Goal: Task Accomplishment & Management: Manage account settings

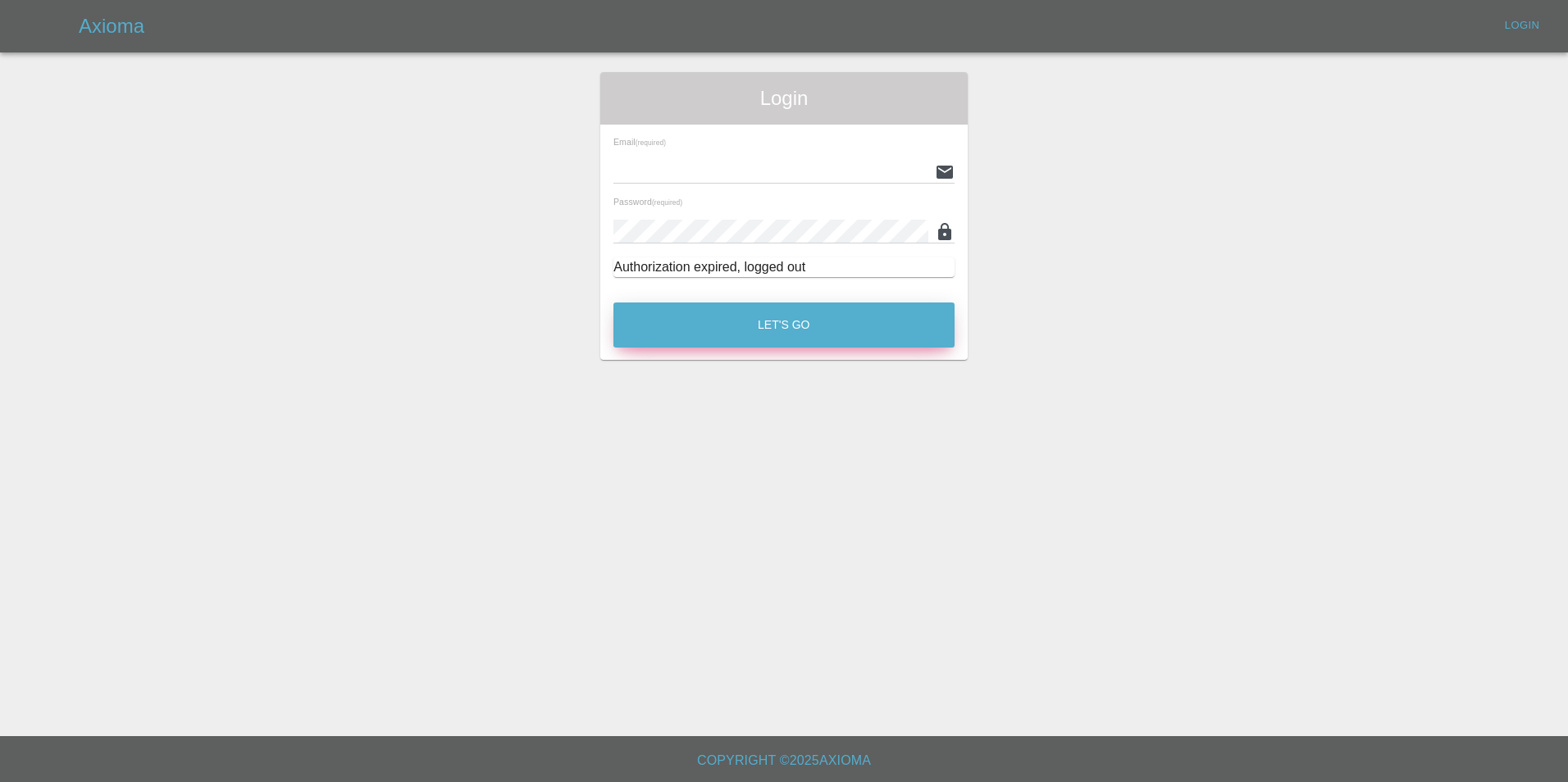
type input "[EMAIL_ADDRESS][DOMAIN_NAME]"
click at [734, 322] on button "Let's Go" at bounding box center [783, 325] width 341 height 45
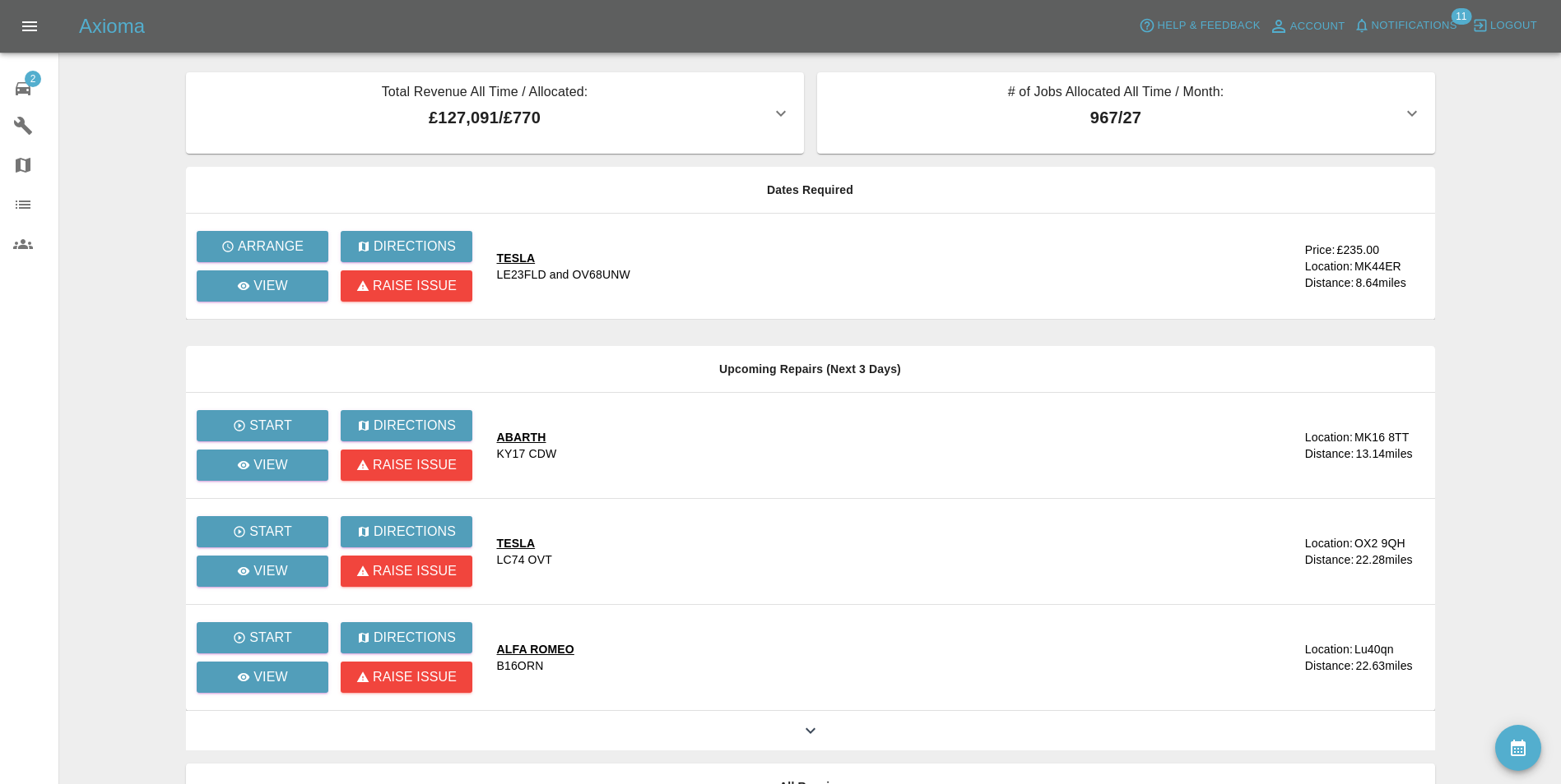
click at [530, 259] on div "TESLA" at bounding box center [564, 258] width 134 height 17
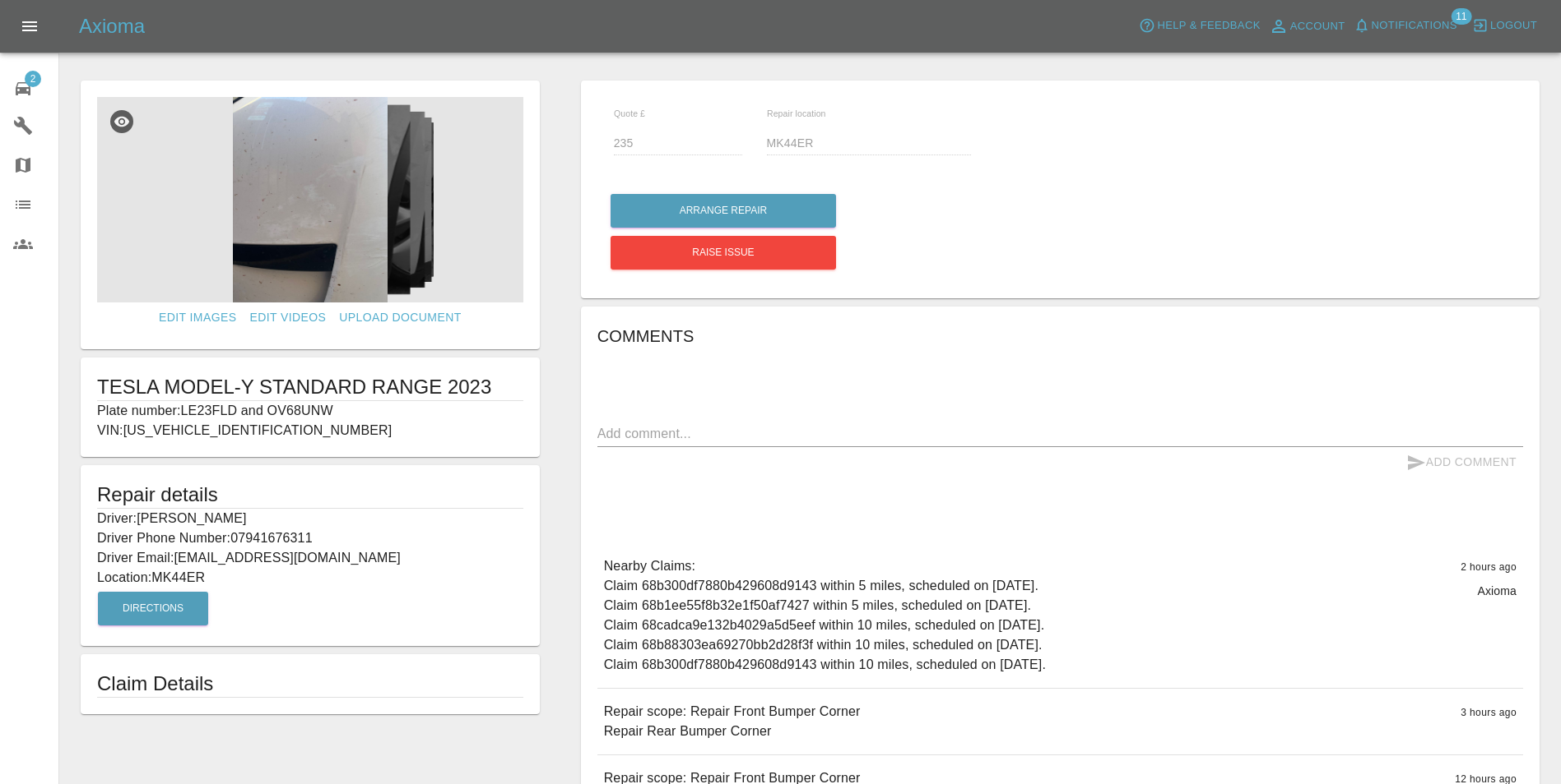
click at [316, 250] on img at bounding box center [310, 199] width 427 height 205
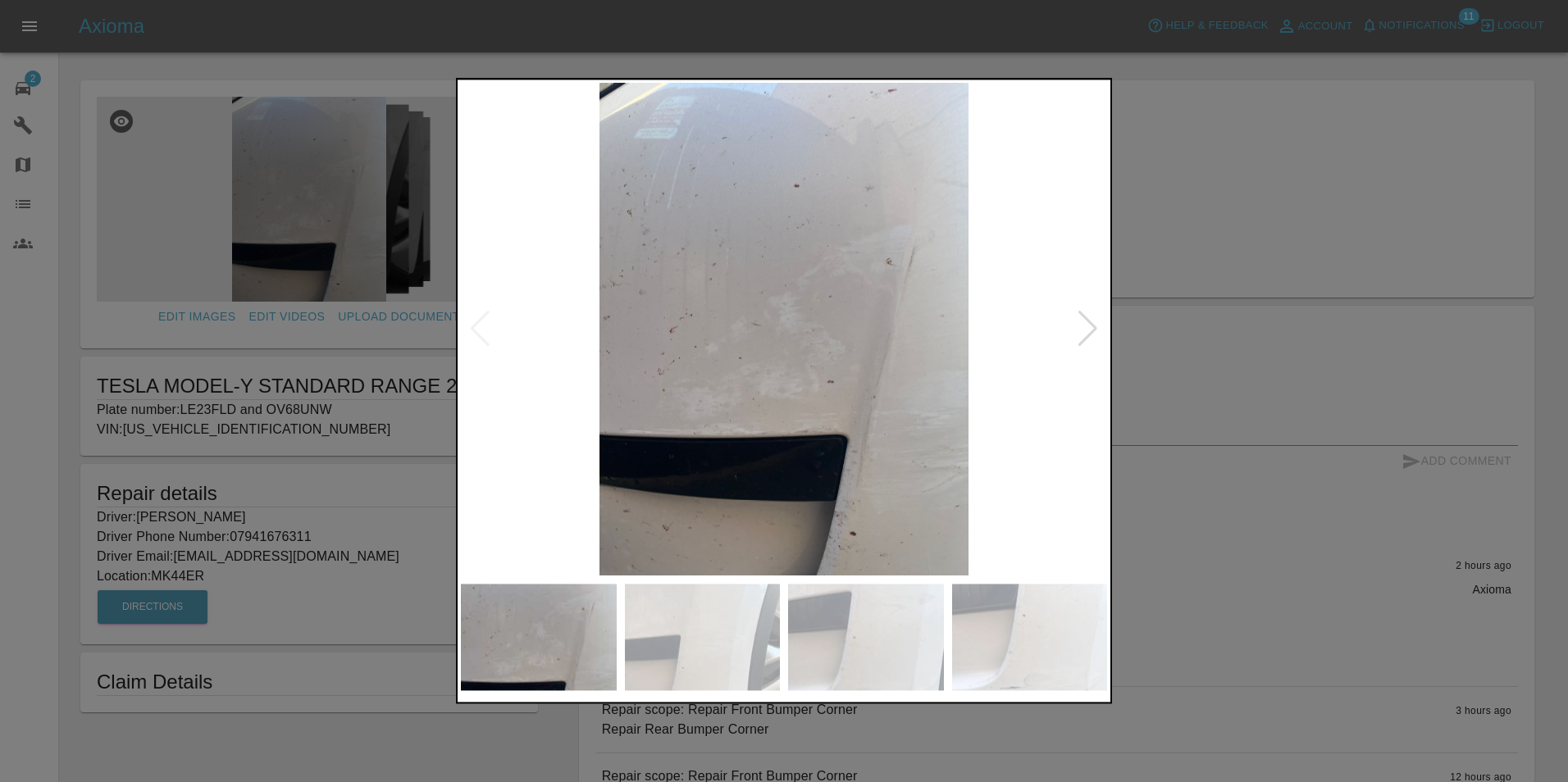
click at [1095, 328] on div at bounding box center [1088, 330] width 22 height 36
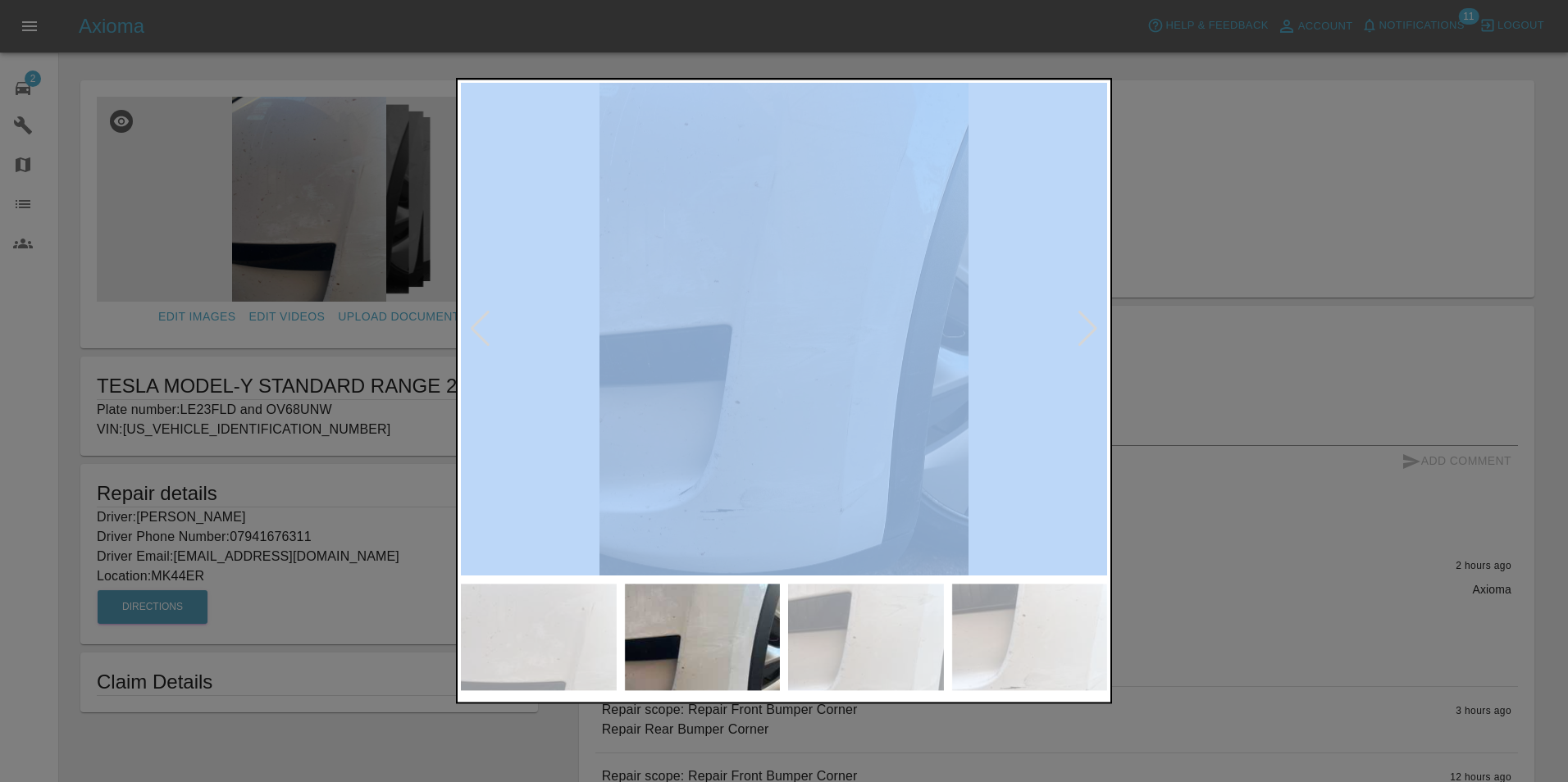
click at [1090, 375] on div at bounding box center [784, 329] width 646 height 493
drag, startPoint x: 1090, startPoint y: 375, endPoint x: 1086, endPoint y: 333, distance: 42.2
click at [1086, 333] on div at bounding box center [1088, 330] width 22 height 36
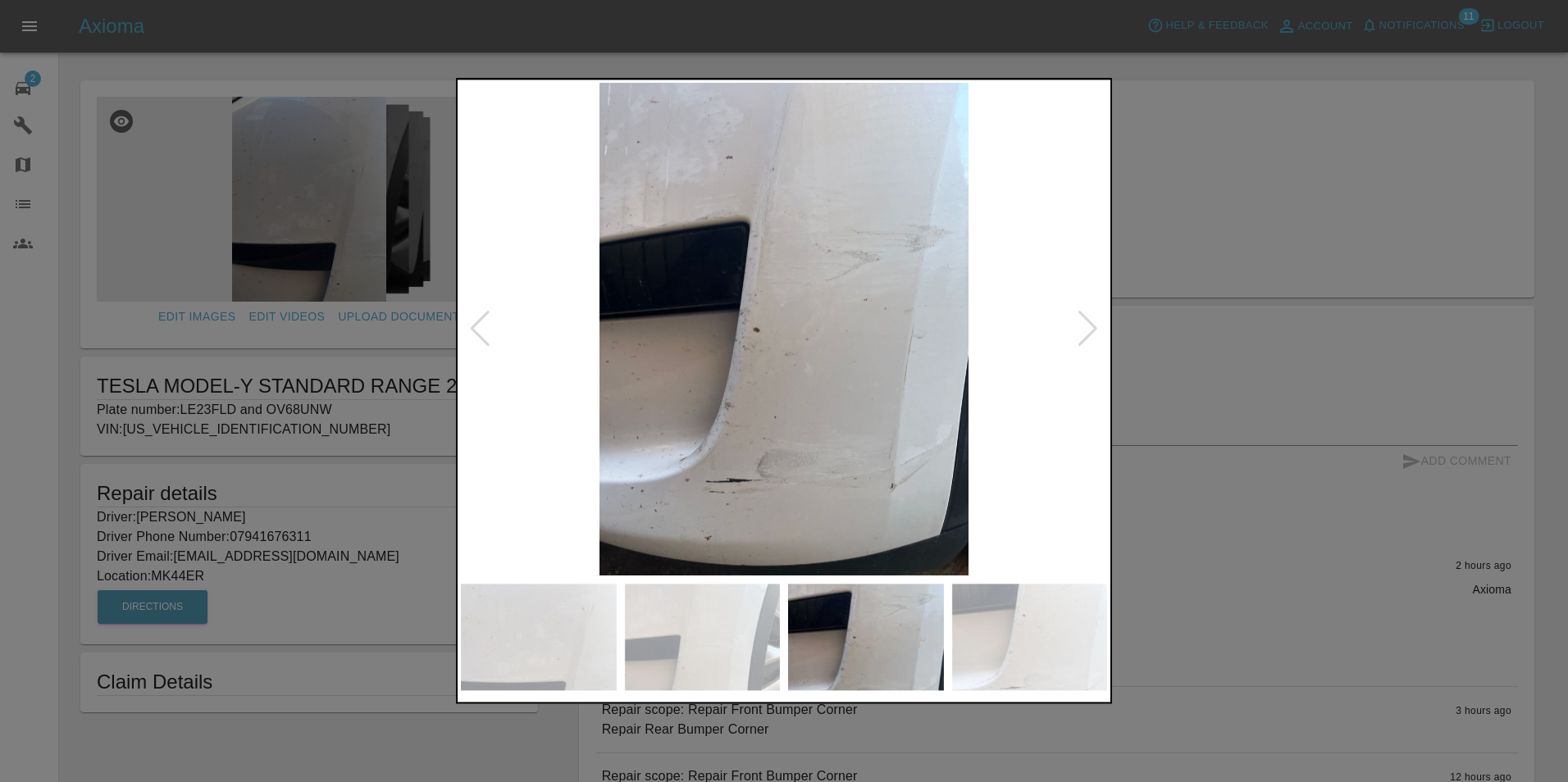
click at [1086, 333] on div at bounding box center [1088, 330] width 22 height 36
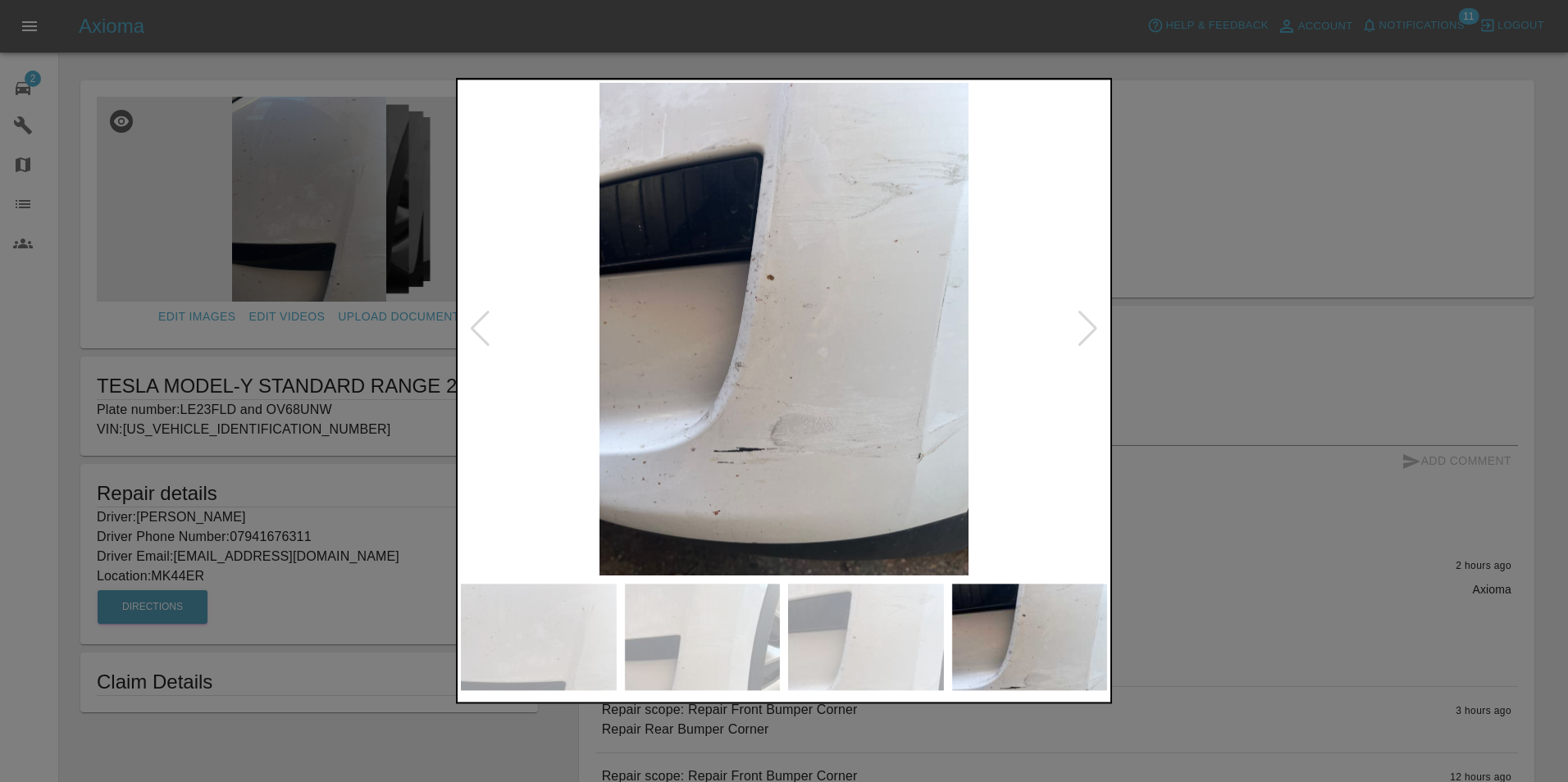
click at [1086, 333] on div at bounding box center [1088, 330] width 22 height 36
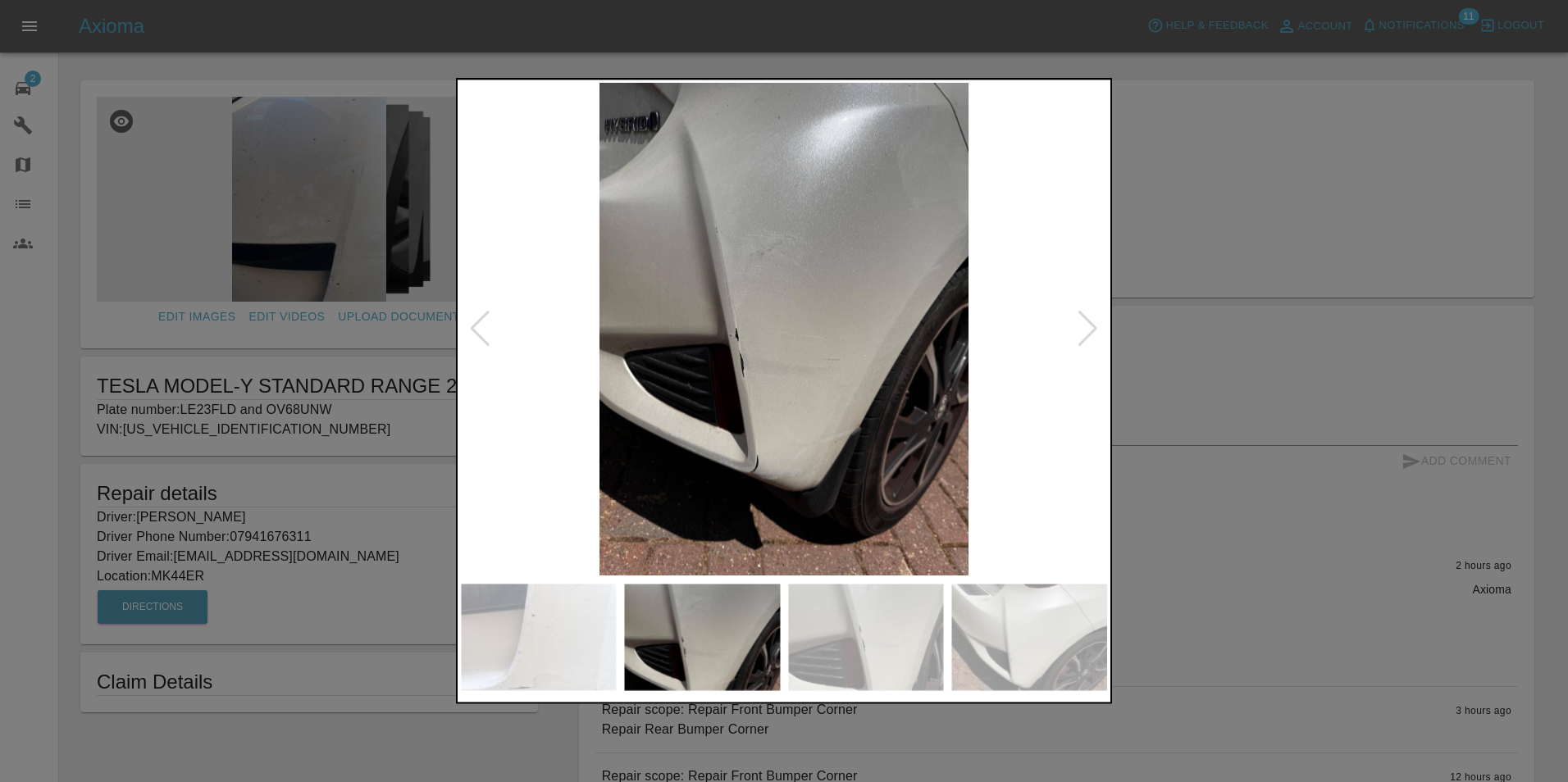
click at [1086, 333] on div at bounding box center [1088, 330] width 22 height 36
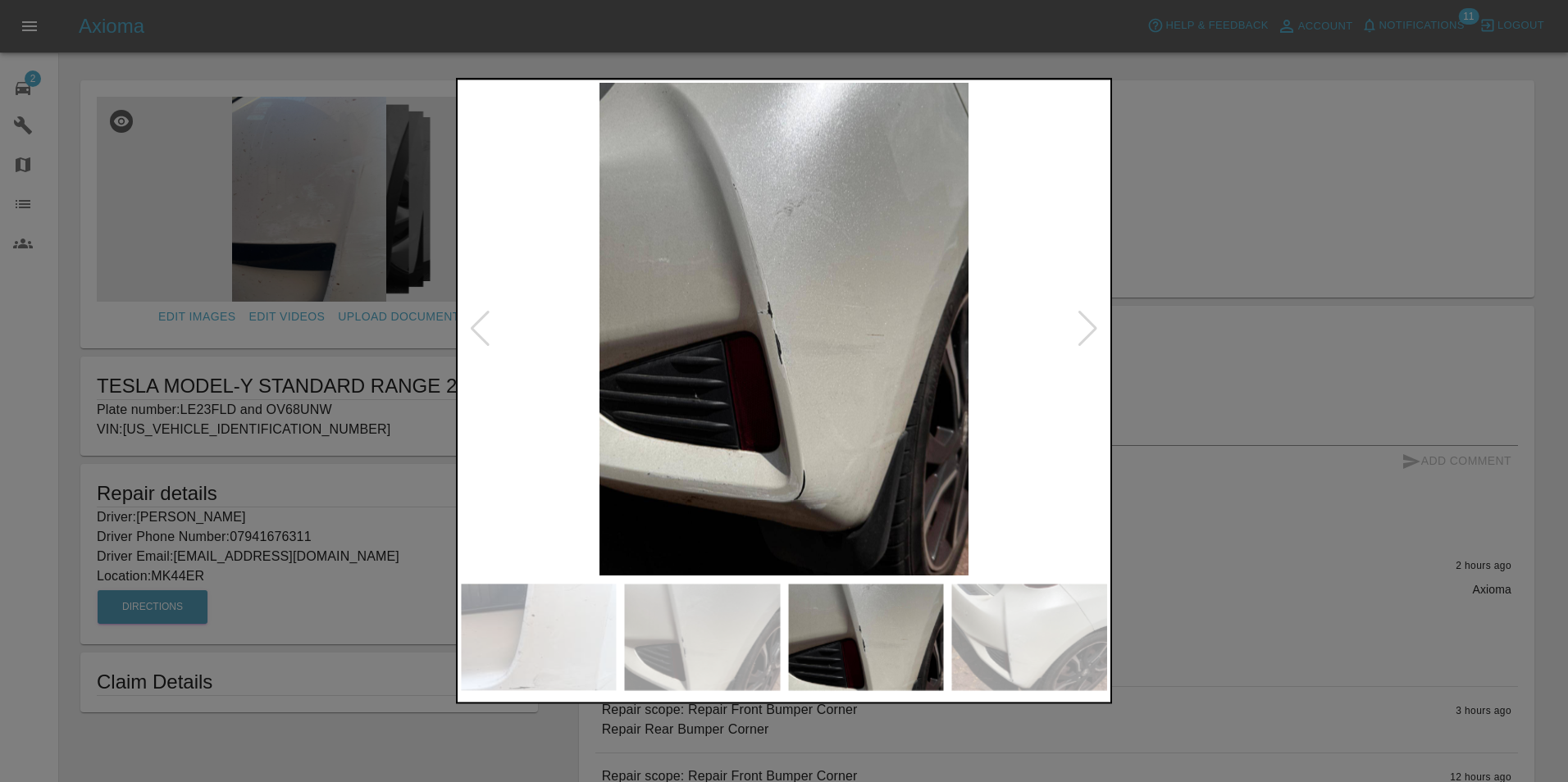
click at [1086, 333] on div at bounding box center [1088, 330] width 22 height 36
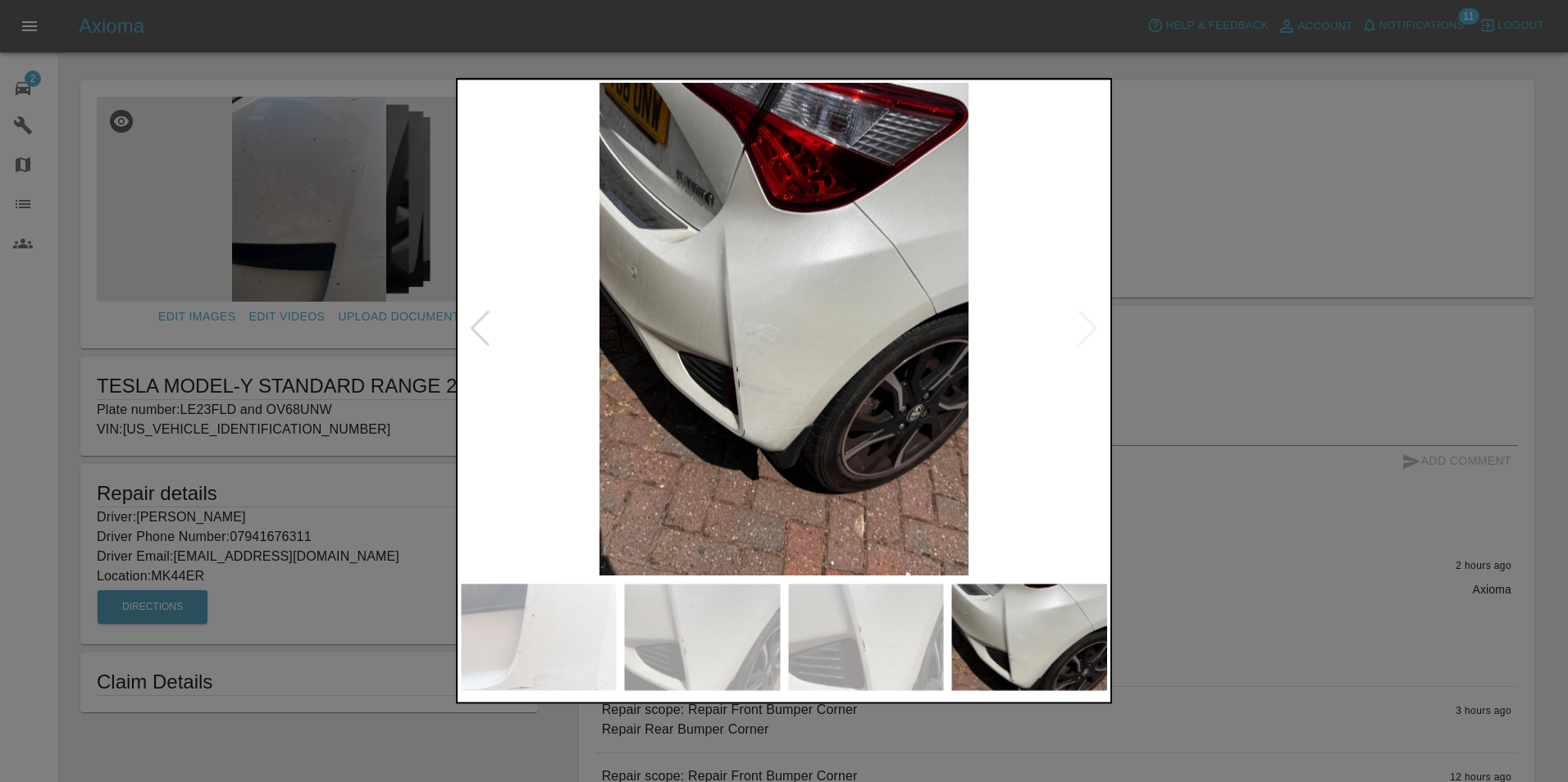
click at [1086, 333] on img at bounding box center [784, 329] width 646 height 493
click at [1180, 300] on div at bounding box center [784, 391] width 1568 height 782
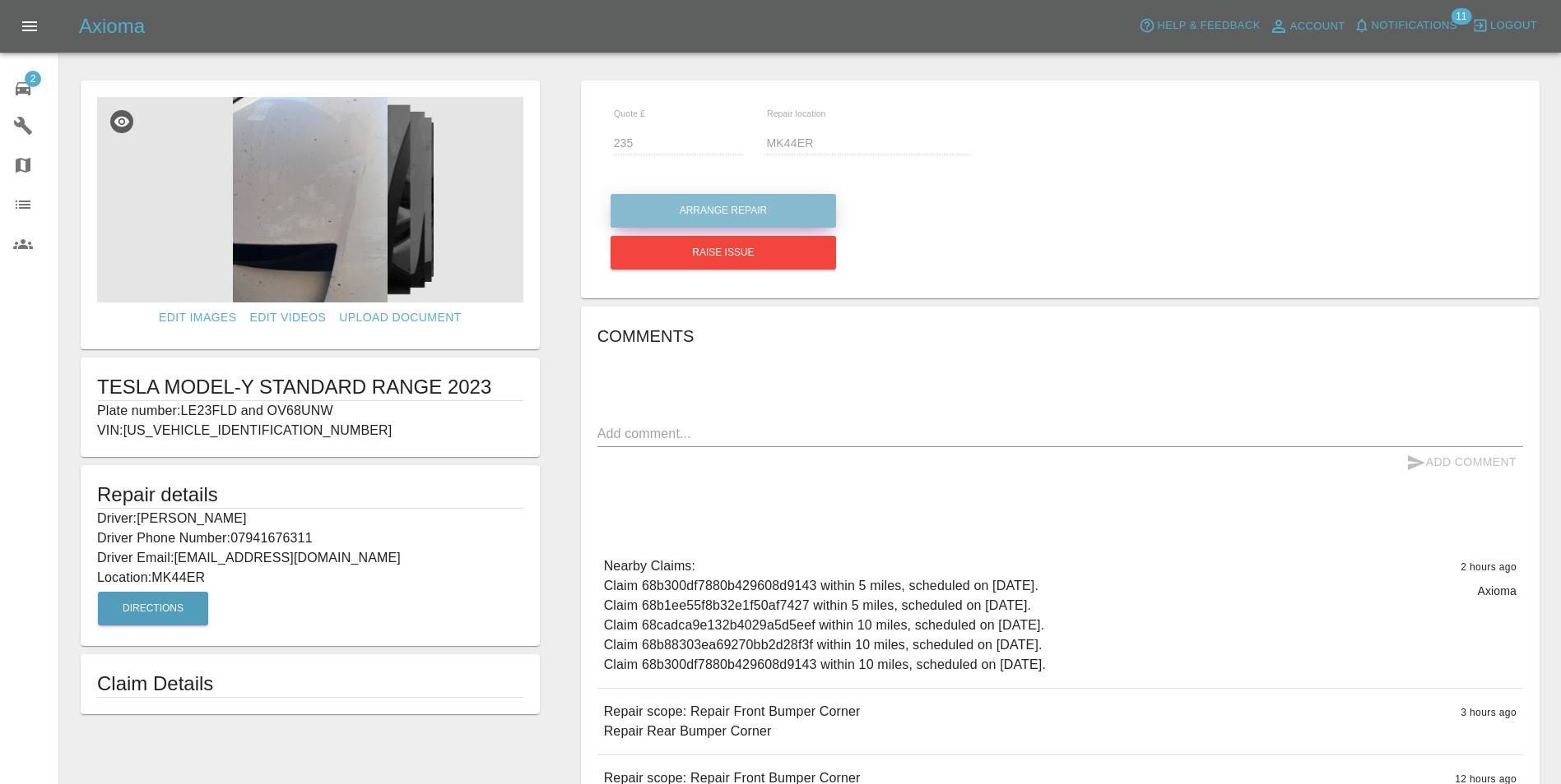
click at [736, 211] on button "Arrange Repair" at bounding box center [723, 211] width 225 height 34
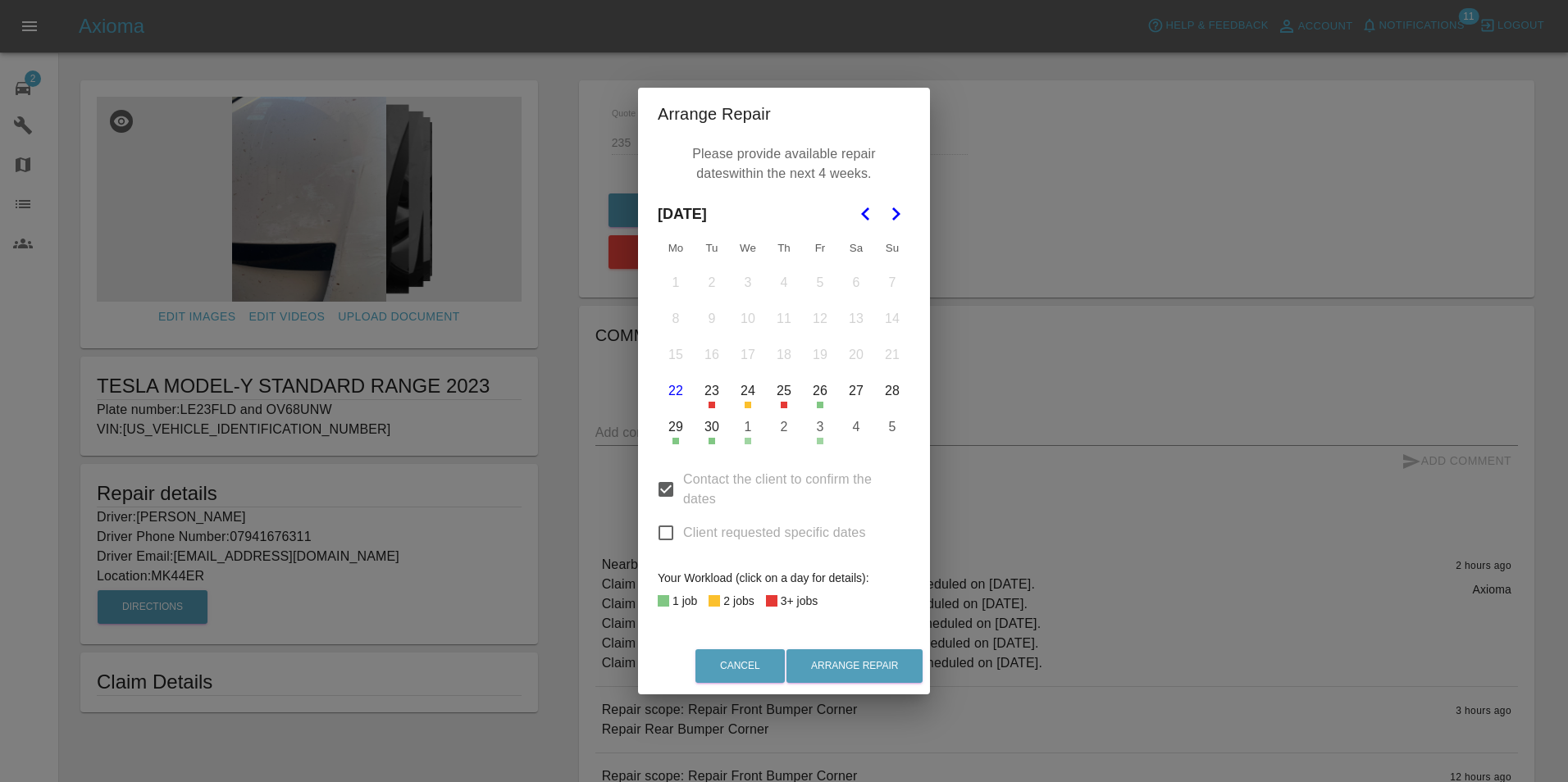
click at [790, 433] on button "2" at bounding box center [784, 427] width 35 height 35
click at [896, 228] on button "Go to the Next Month" at bounding box center [896, 215] width 30 height 30
click at [716, 323] on button "7" at bounding box center [711, 319] width 35 height 35
click at [743, 323] on button "8" at bounding box center [747, 319] width 35 height 35
click at [782, 322] on button "9" at bounding box center [784, 319] width 35 height 35
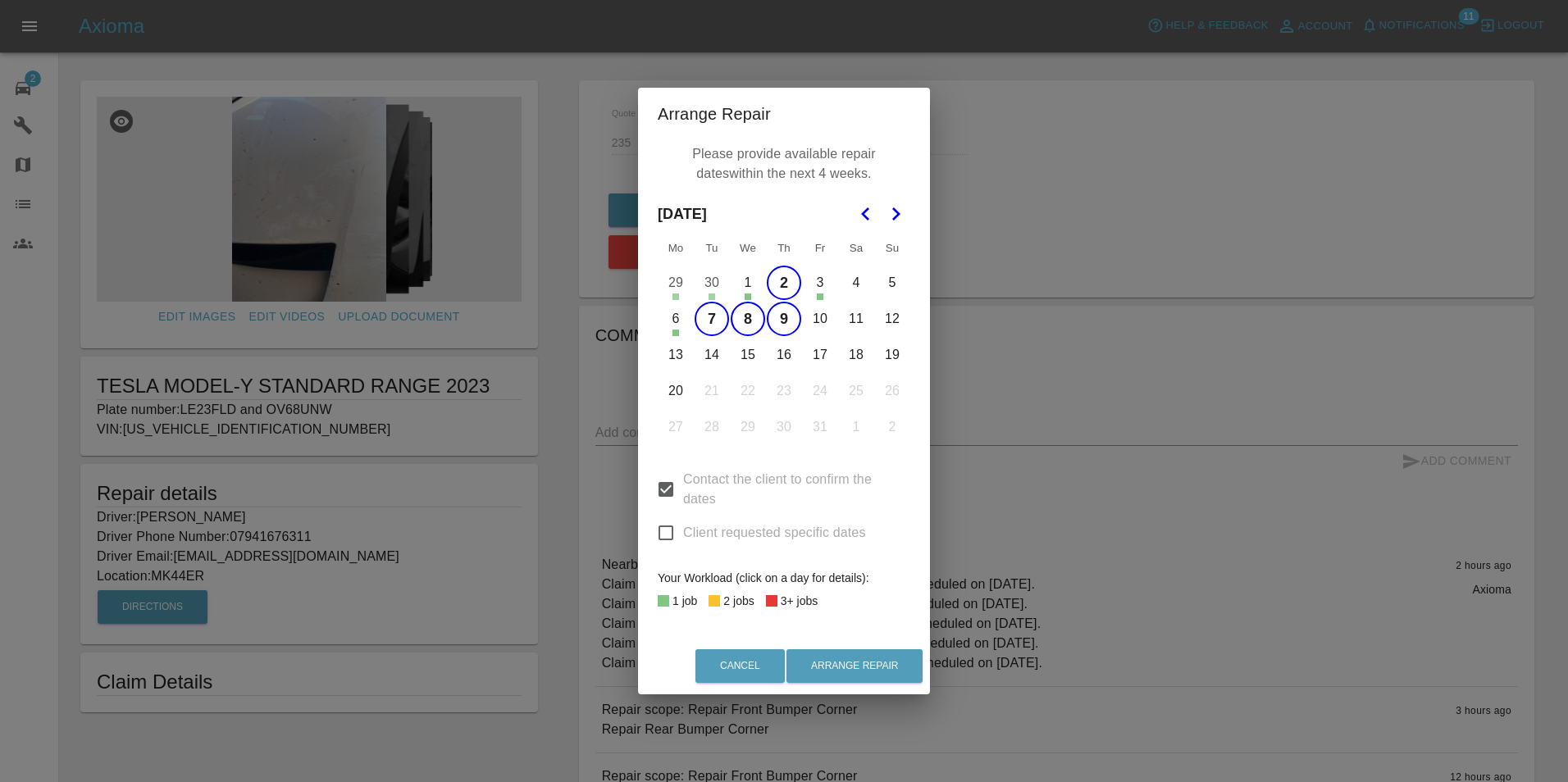
click at [821, 325] on button "10" at bounding box center [820, 319] width 35 height 35
click at [878, 659] on button "Arrange Repair" at bounding box center [855, 667] width 136 height 34
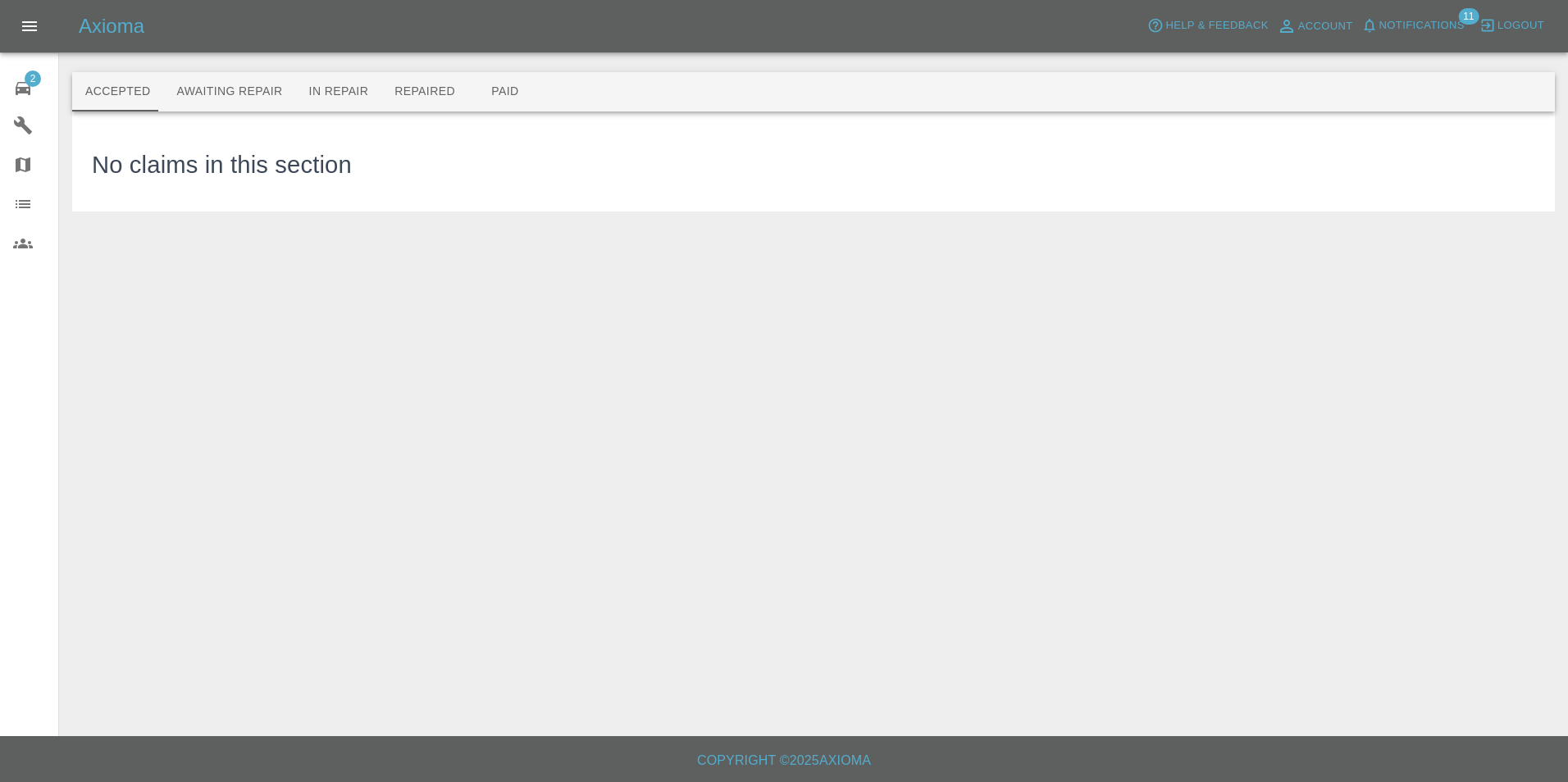
click at [1422, 32] on span "Notifications" at bounding box center [1422, 26] width 85 height 19
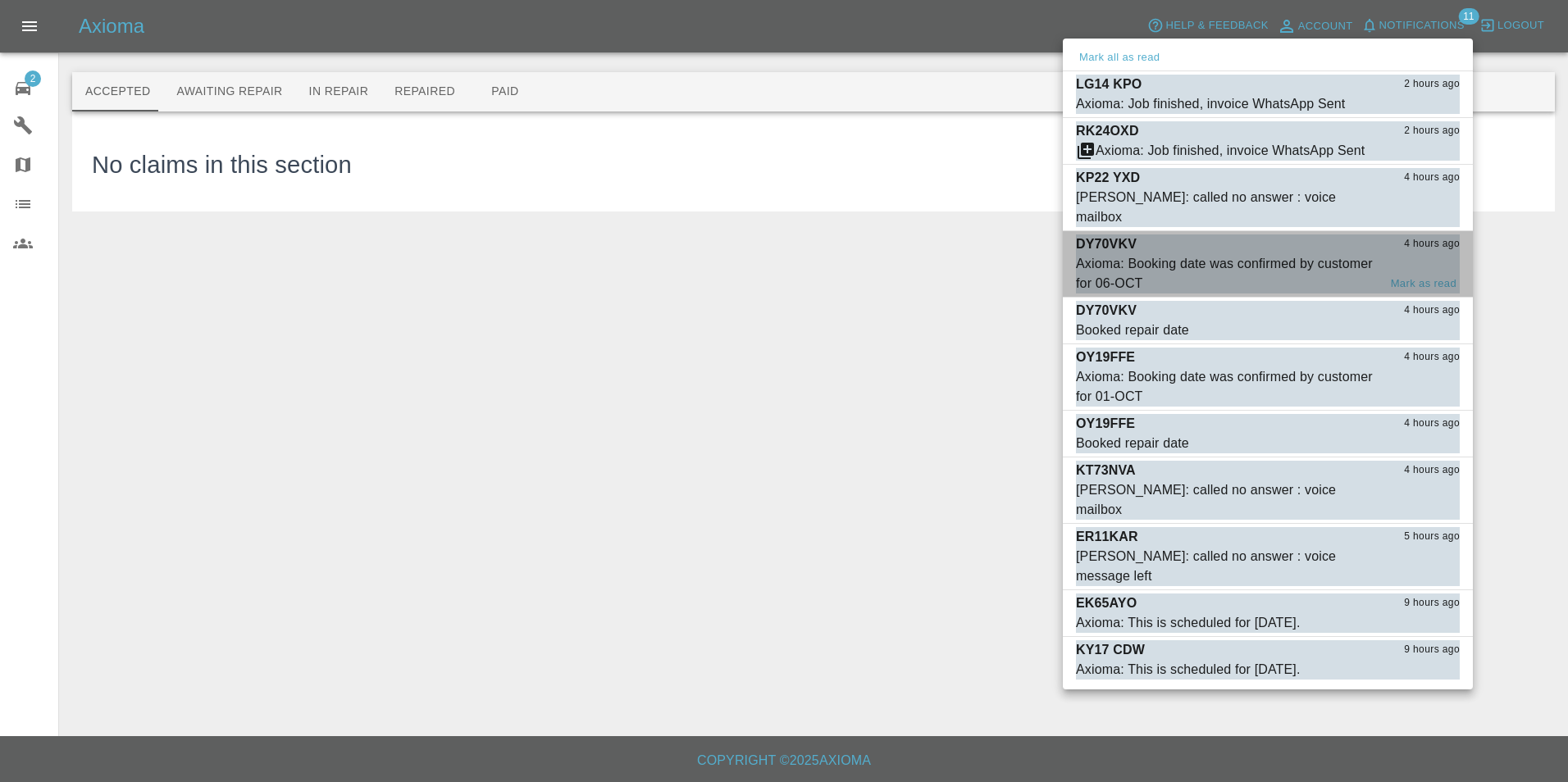
click at [1219, 254] on div "Axioma: Booking date was confirmed by customer for 06-OCT" at bounding box center [1227, 274] width 302 height 40
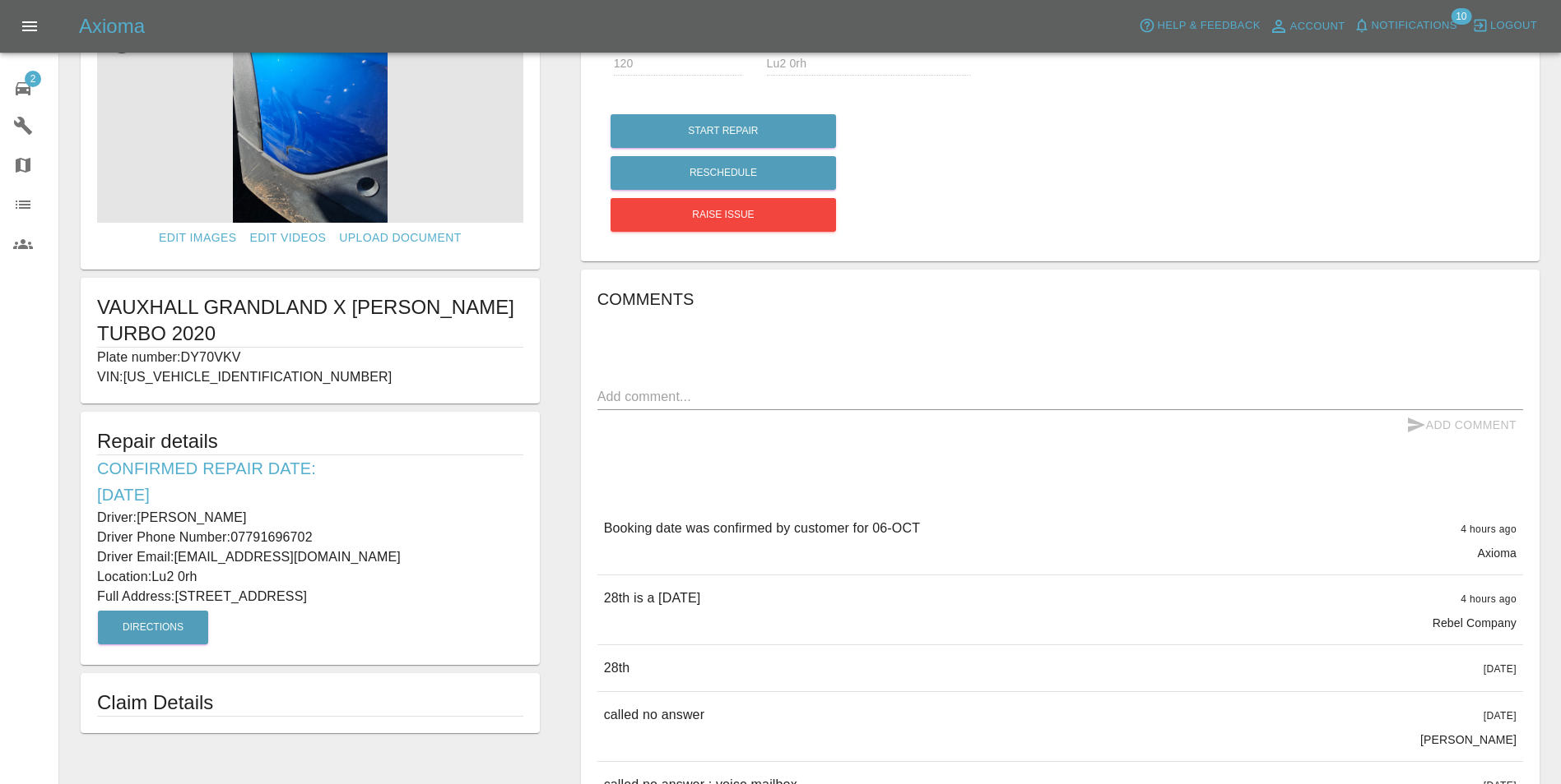
scroll to position [83, 0]
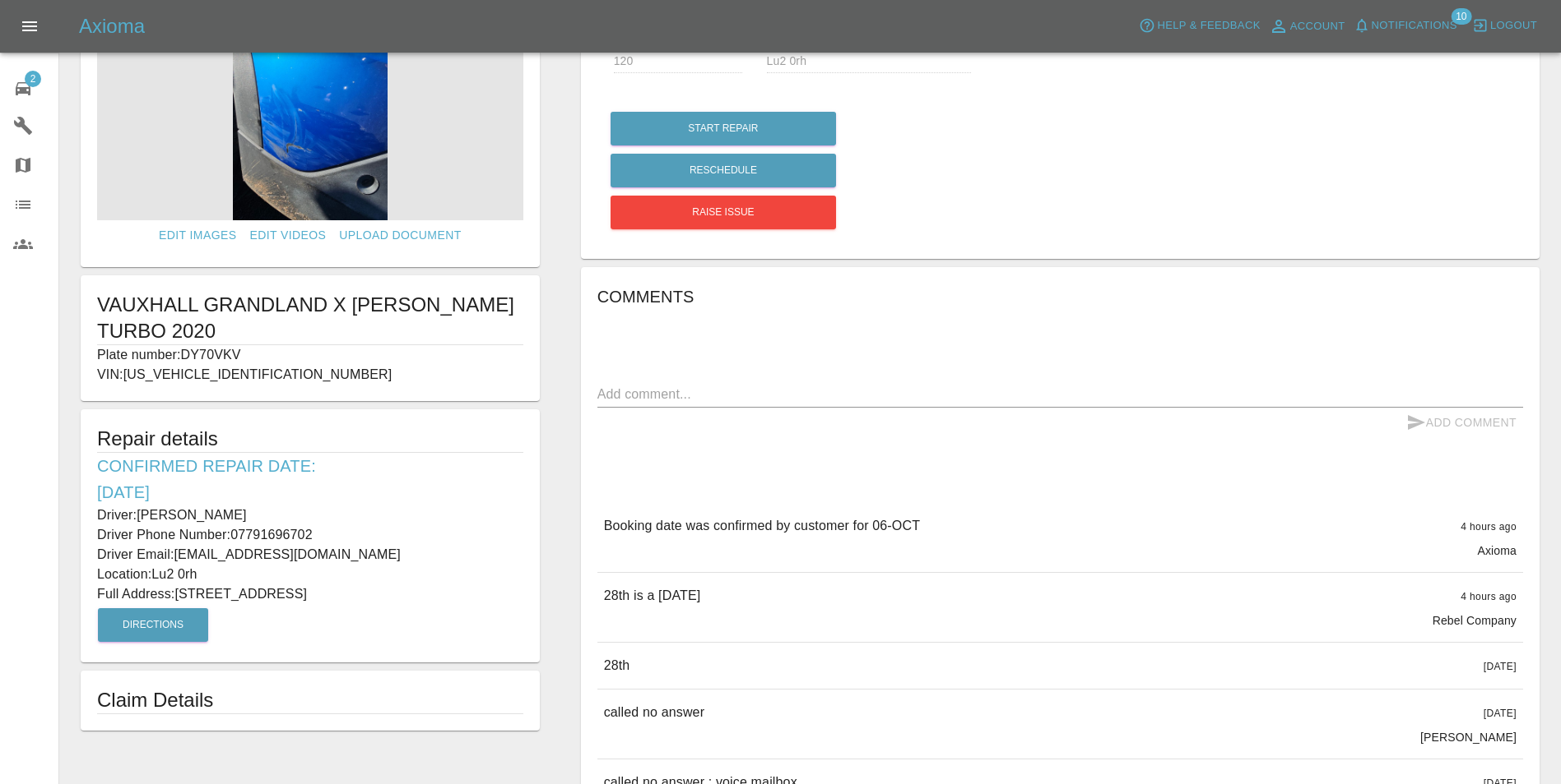
drag, startPoint x: 96, startPoint y: 511, endPoint x: 378, endPoint y: 590, distance: 292.9
click at [378, 590] on div "Repair details Confirmed Repair Date: [DATE] Driver: [PERSON_NAME] Driver Phone…" at bounding box center [310, 536] width 460 height 253
copy div "Driver: [PERSON_NAME] Driver Phone Number: 07791696702 Driver Email: [EMAIL_ADD…"
click at [42, 79] on div "2" at bounding box center [36, 87] width 46 height 24
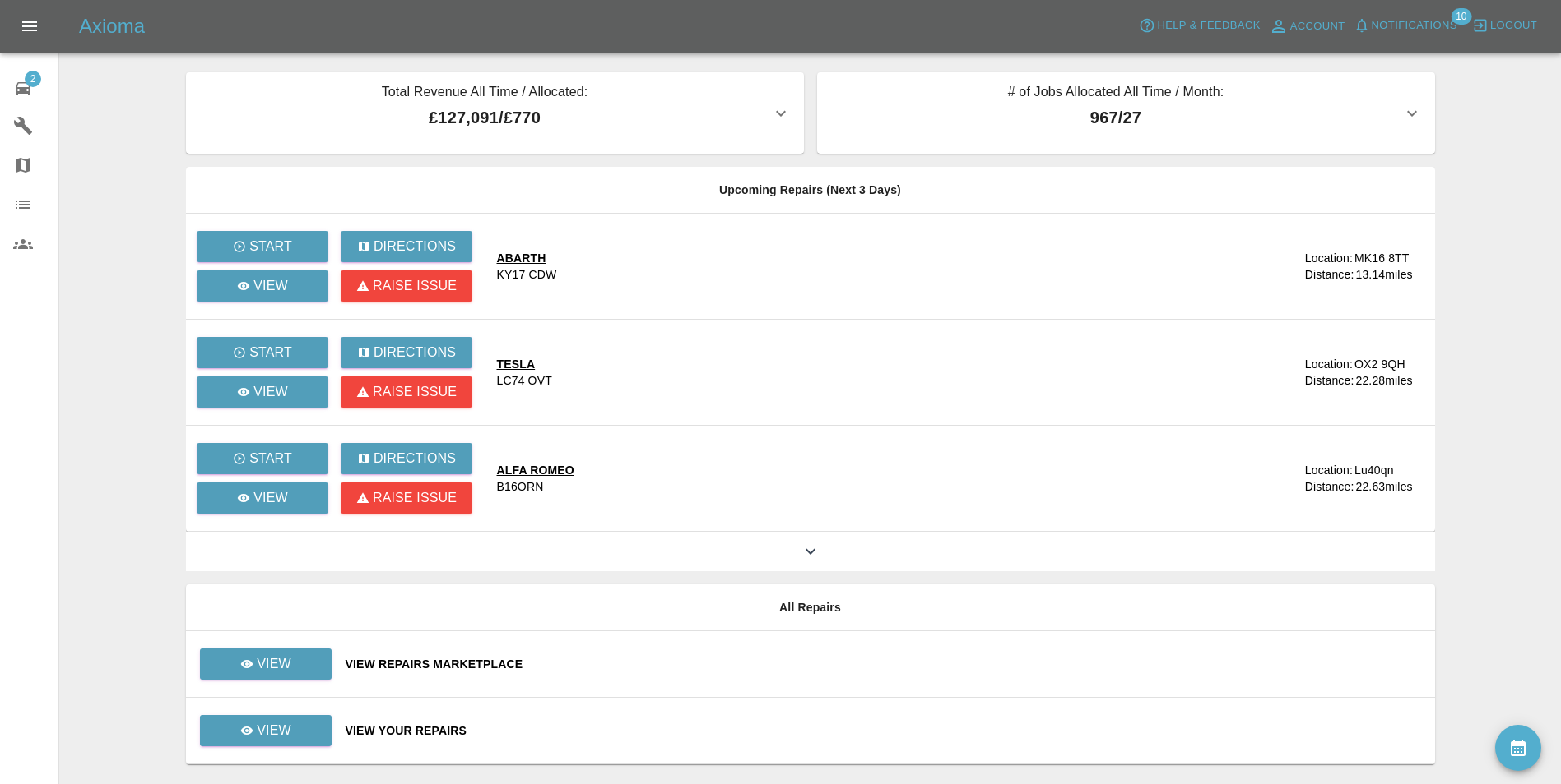
click at [1455, 26] on span "Notifications" at bounding box center [1414, 26] width 86 height 19
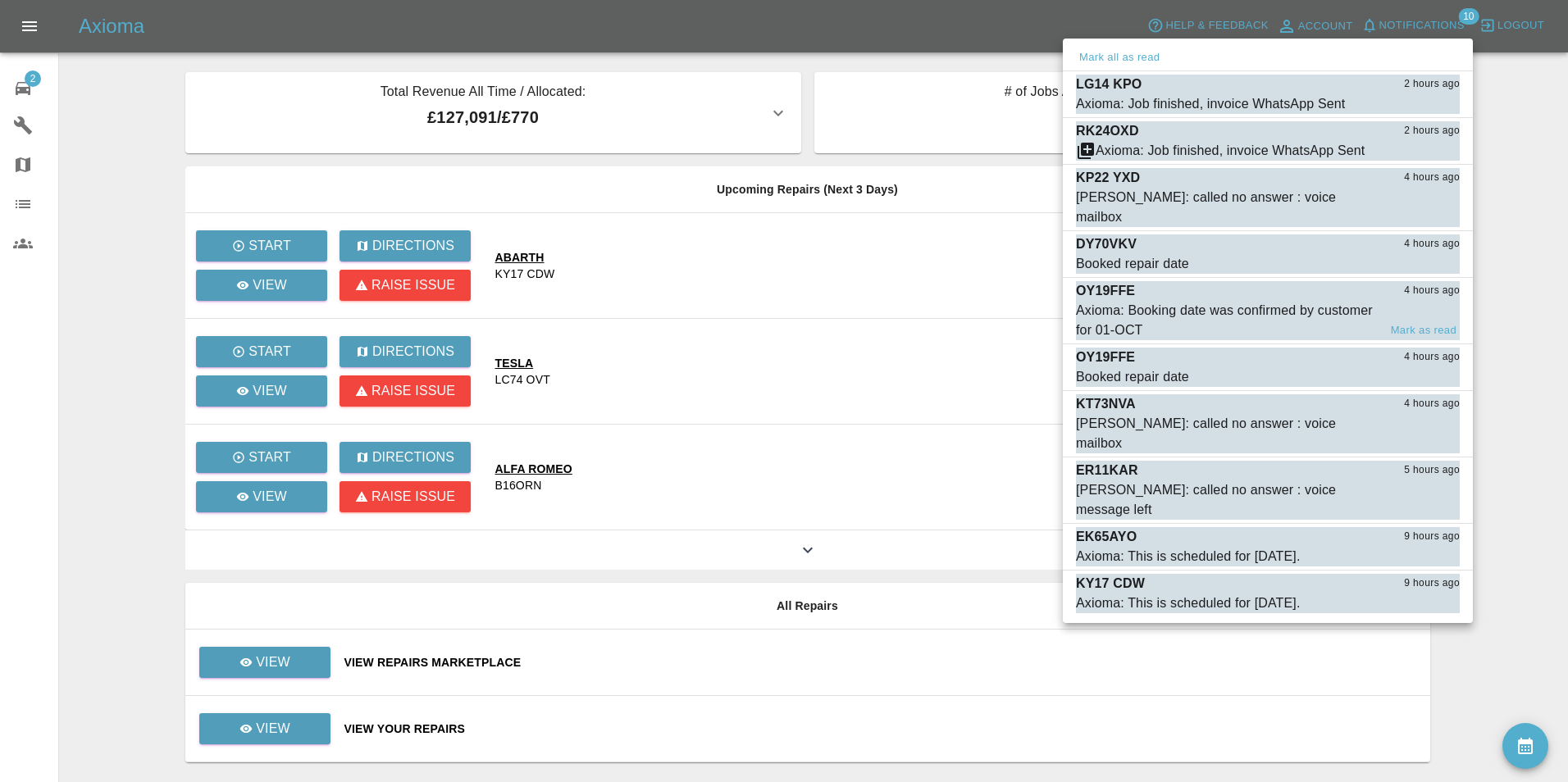
click at [1232, 301] on div "Axioma: Booking date was confirmed by customer for 01-OCT" at bounding box center [1227, 321] width 302 height 40
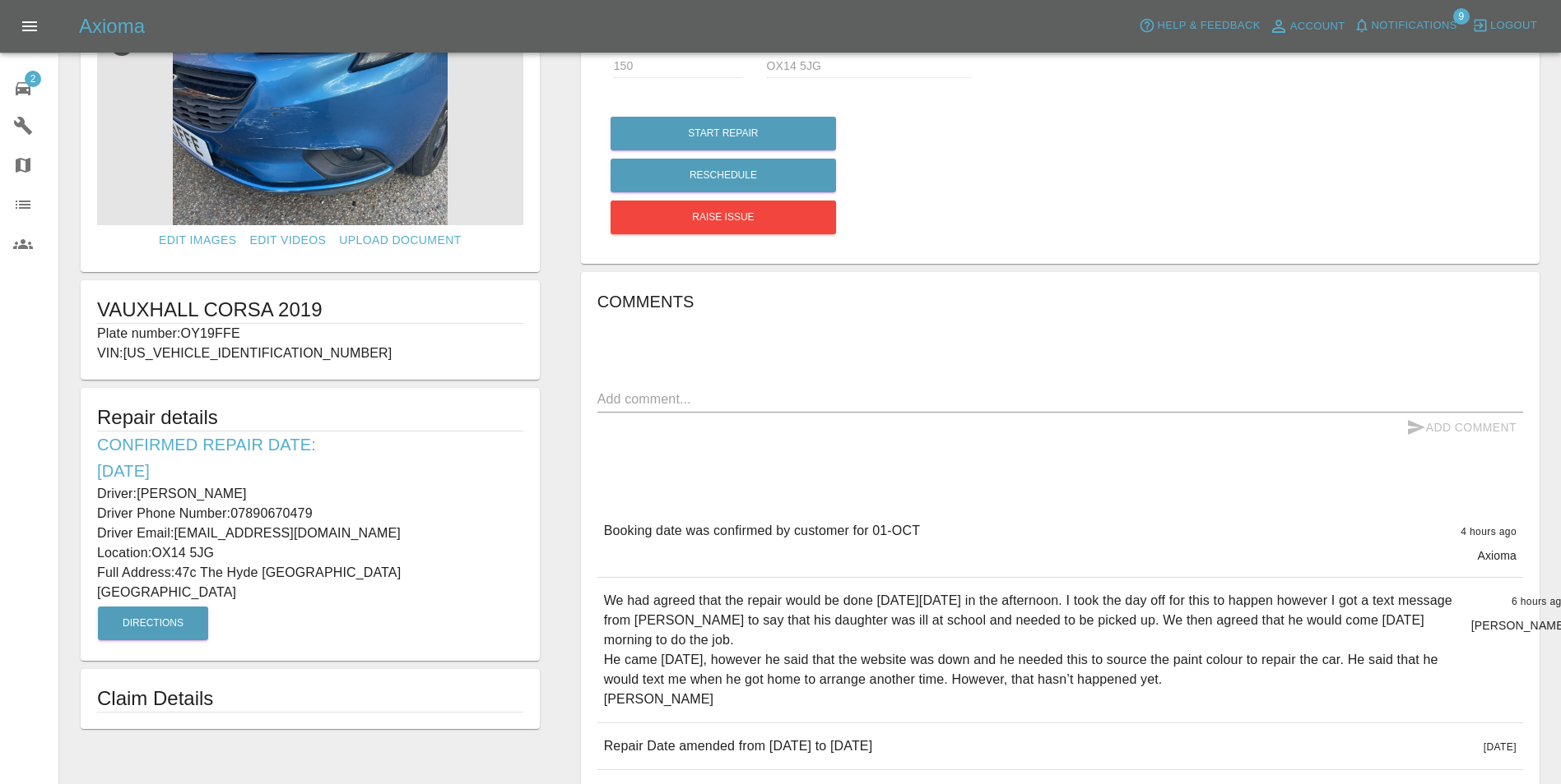
scroll to position [83, 0]
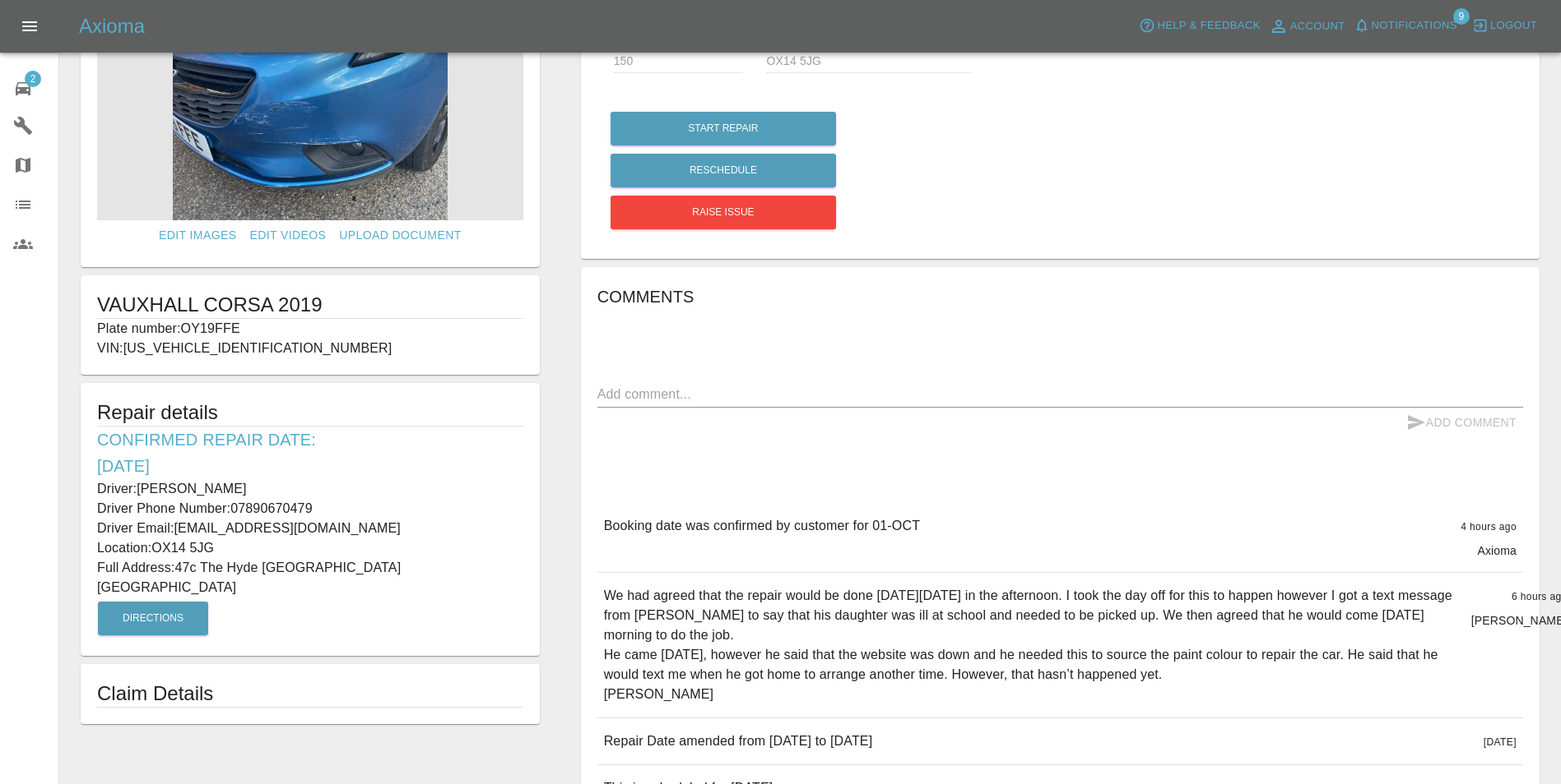
drag, startPoint x: 30, startPoint y: 78, endPoint x: 102, endPoint y: 74, distance: 72.1
click at [30, 78] on span "2" at bounding box center [33, 79] width 17 height 17
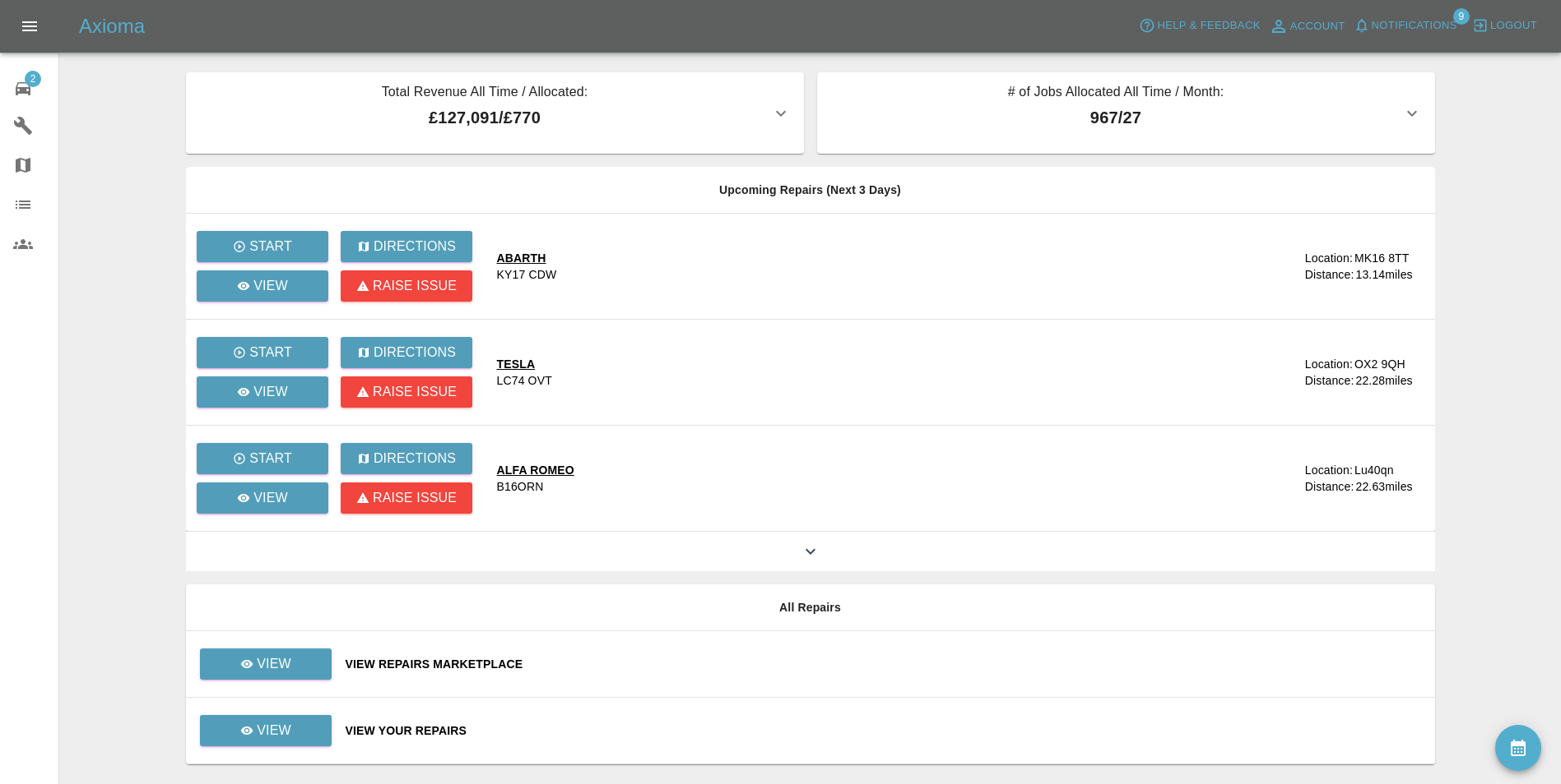
click at [1437, 26] on span "Notifications" at bounding box center [1414, 26] width 86 height 19
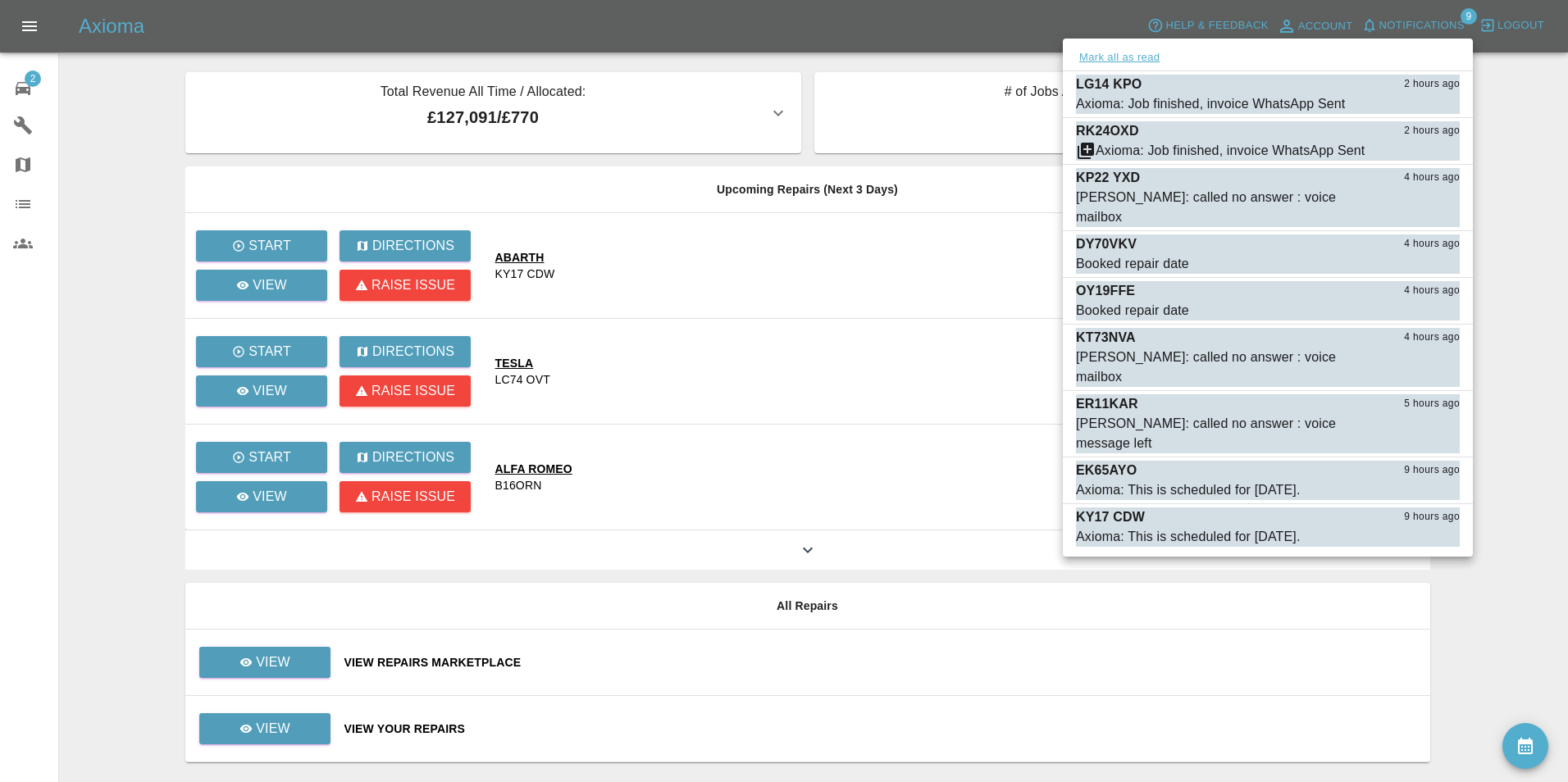
click at [1107, 56] on button "Mark all as read" at bounding box center [1119, 58] width 86 height 19
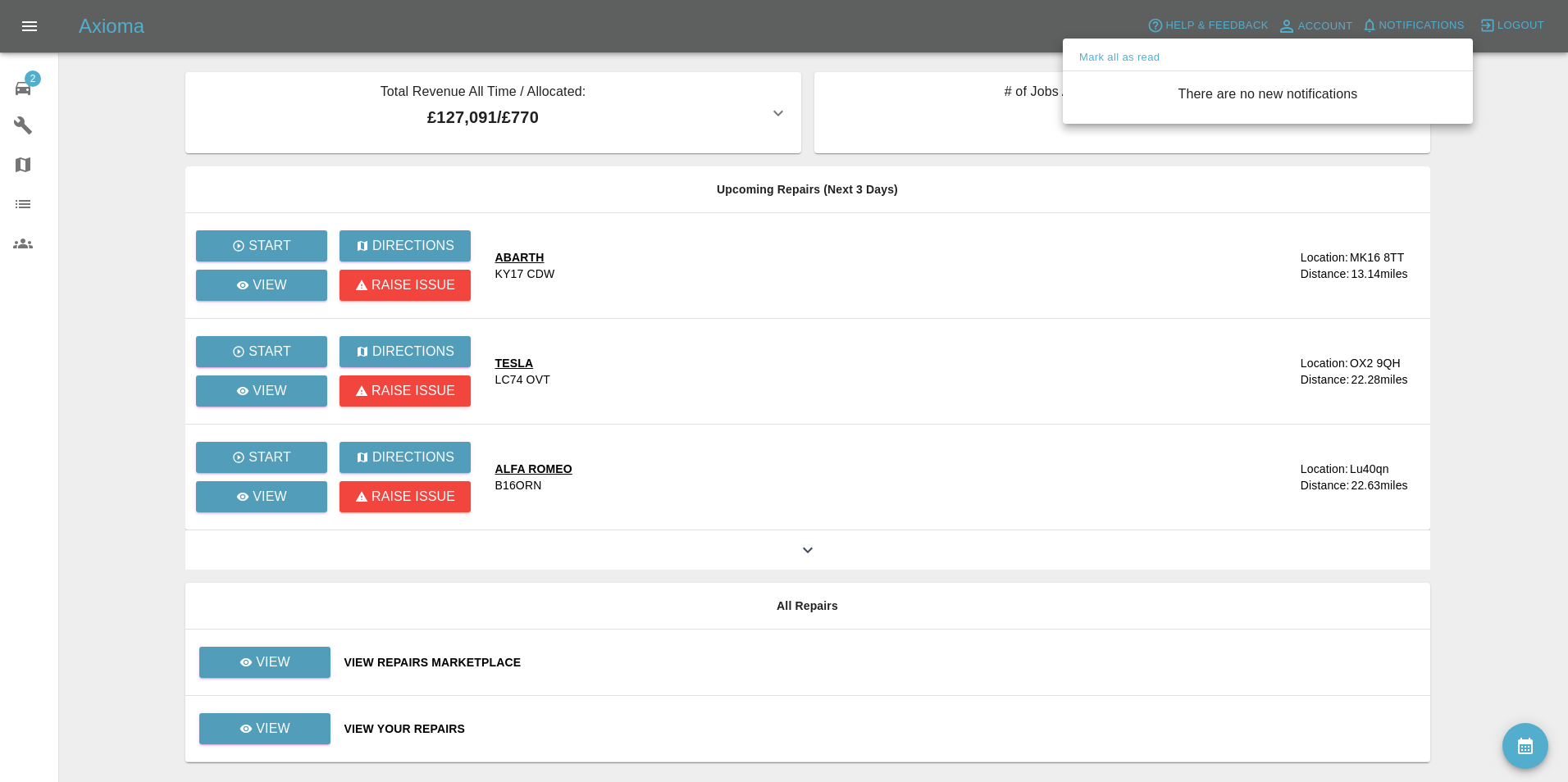
click at [29, 81] on div at bounding box center [784, 391] width 1568 height 782
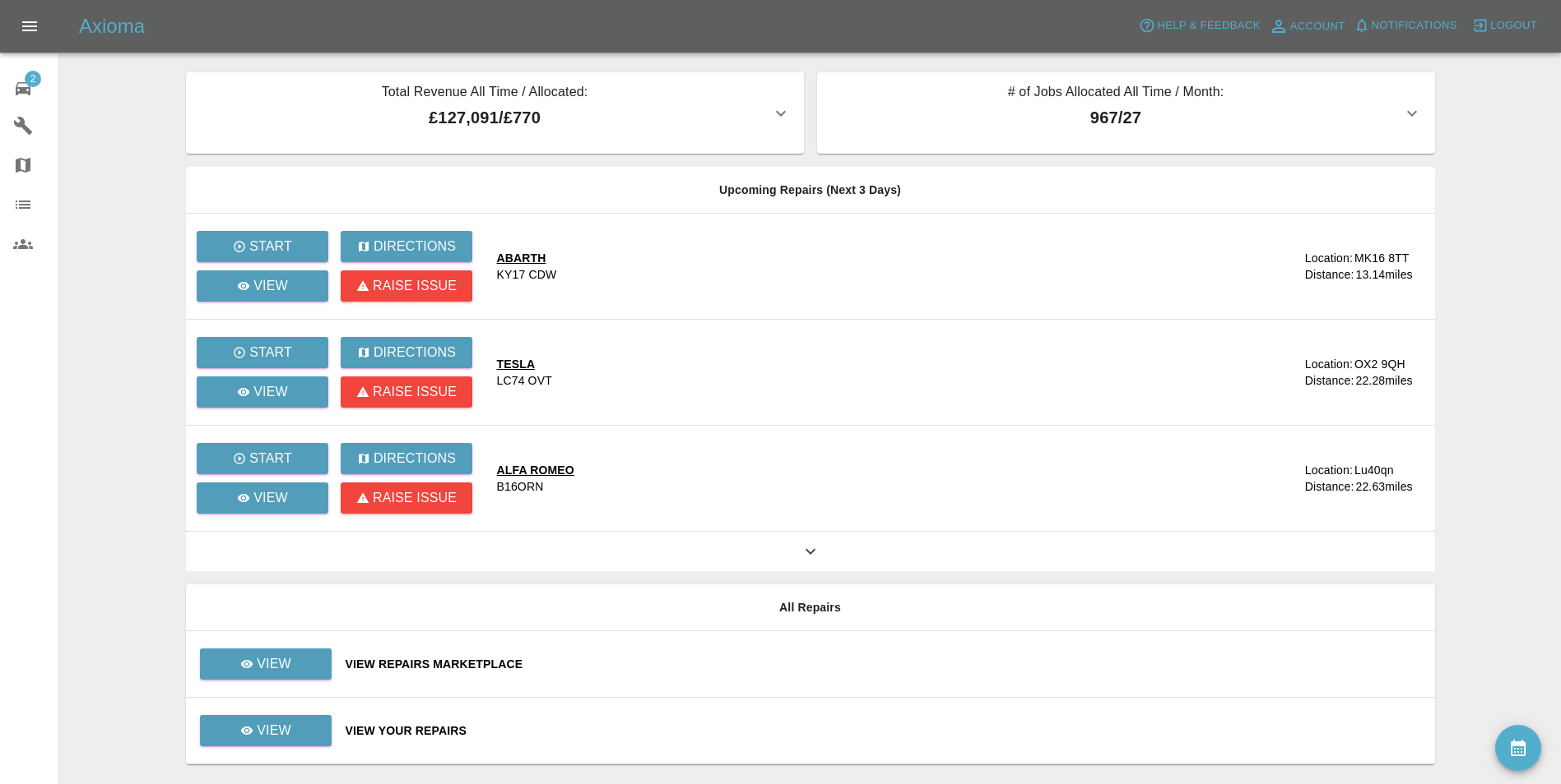
click at [22, 85] on icon at bounding box center [23, 89] width 20 height 20
click at [470, 653] on td "View Repairs Marketplace" at bounding box center [883, 664] width 1102 height 67
click at [469, 664] on div "View Repairs Marketplace" at bounding box center [884, 664] width 1077 height 17
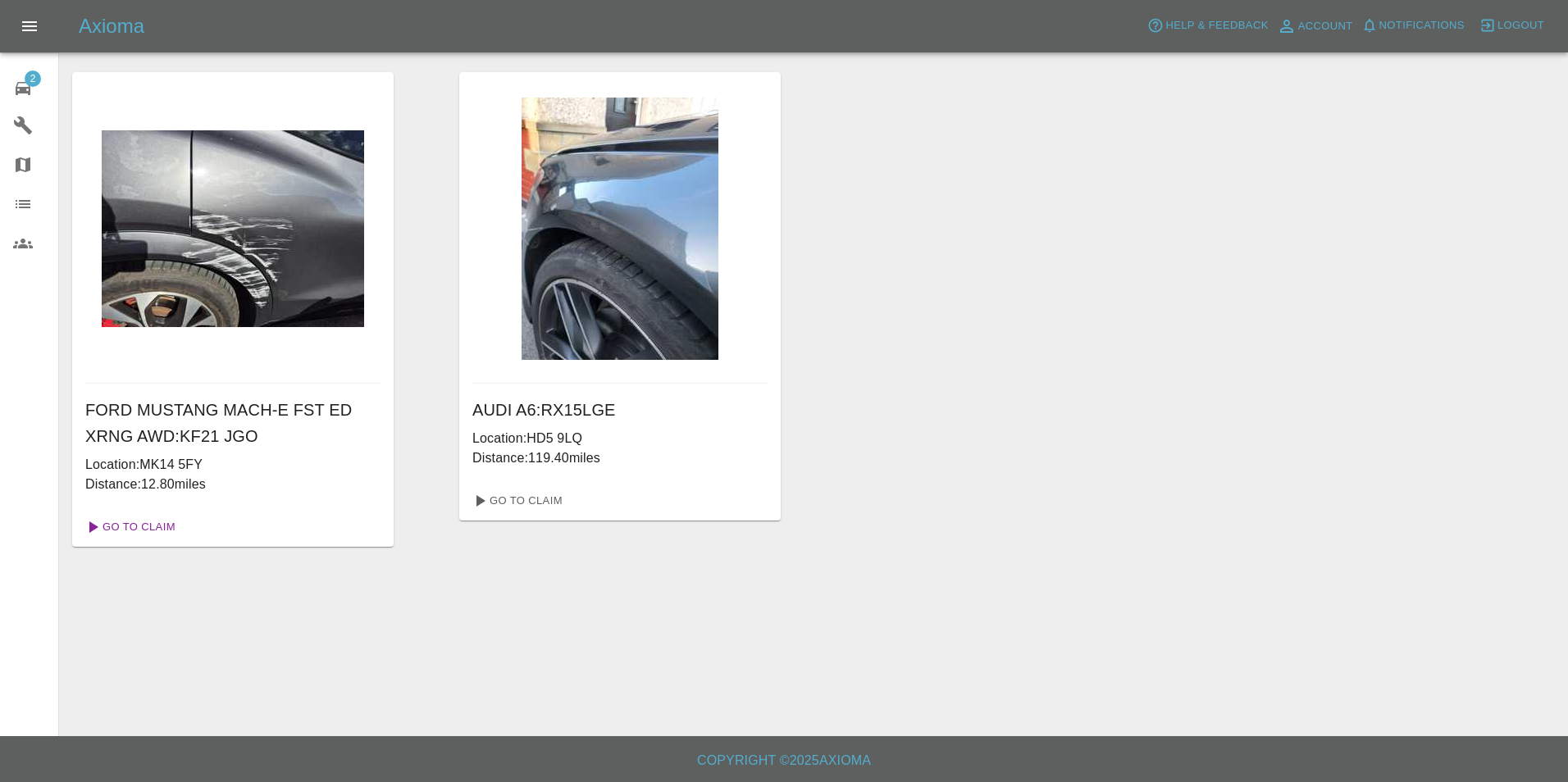
click at [137, 530] on link "Go To Claim" at bounding box center [129, 528] width 101 height 26
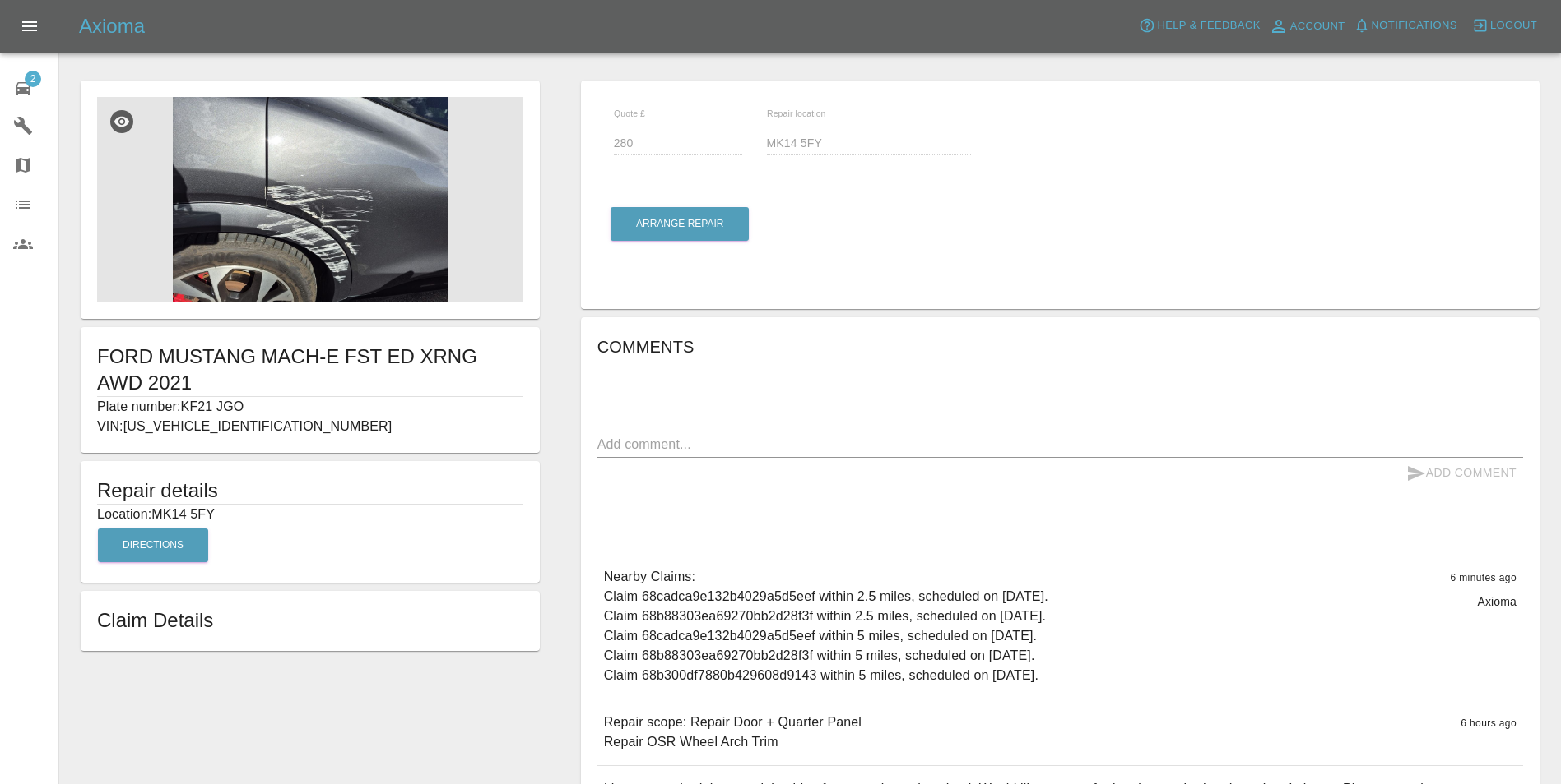
click at [334, 240] on img at bounding box center [310, 199] width 427 height 205
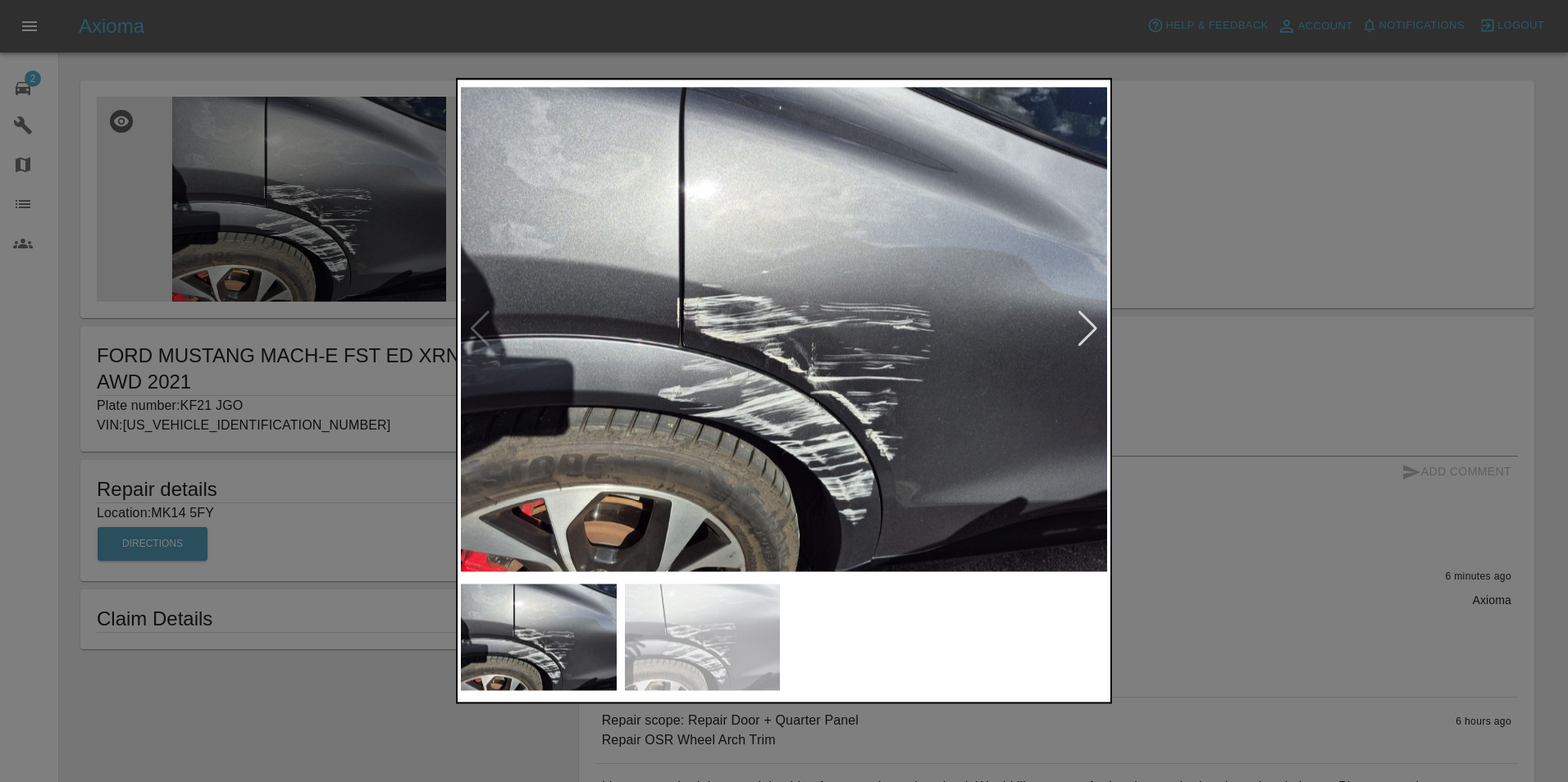
click at [1299, 364] on div at bounding box center [784, 391] width 1568 height 782
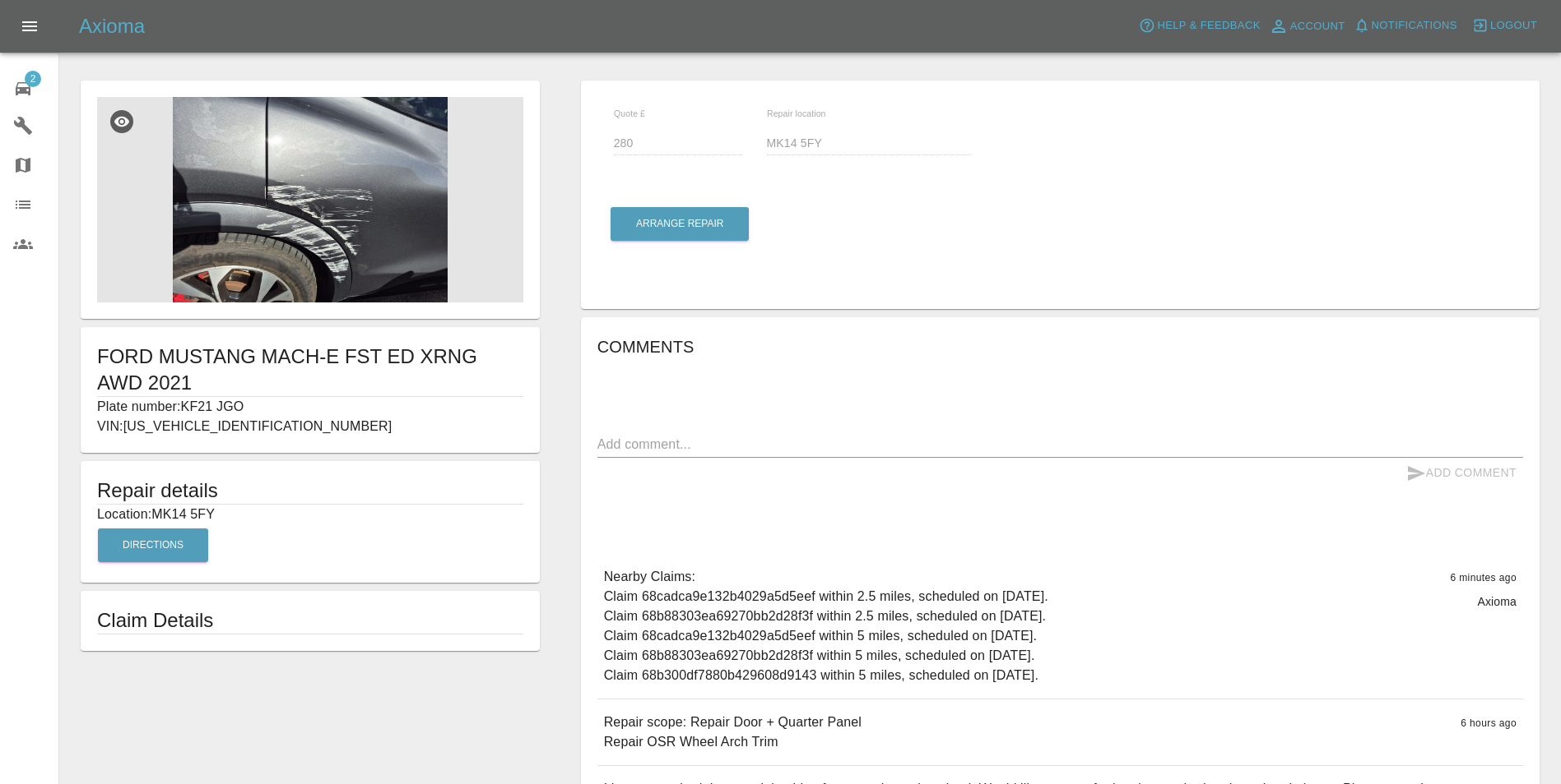
click at [35, 83] on span "2" at bounding box center [33, 79] width 17 height 17
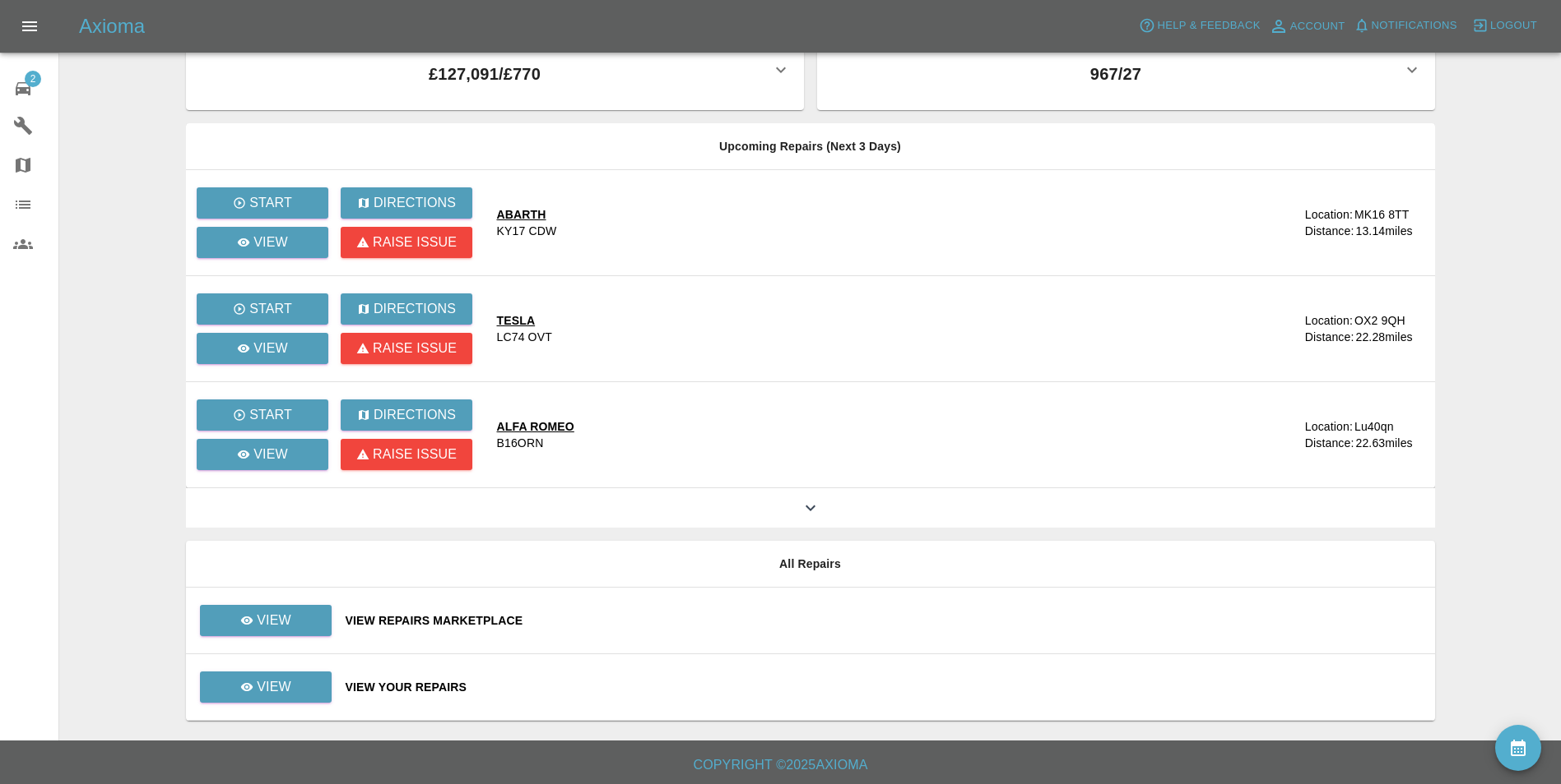
scroll to position [46, 0]
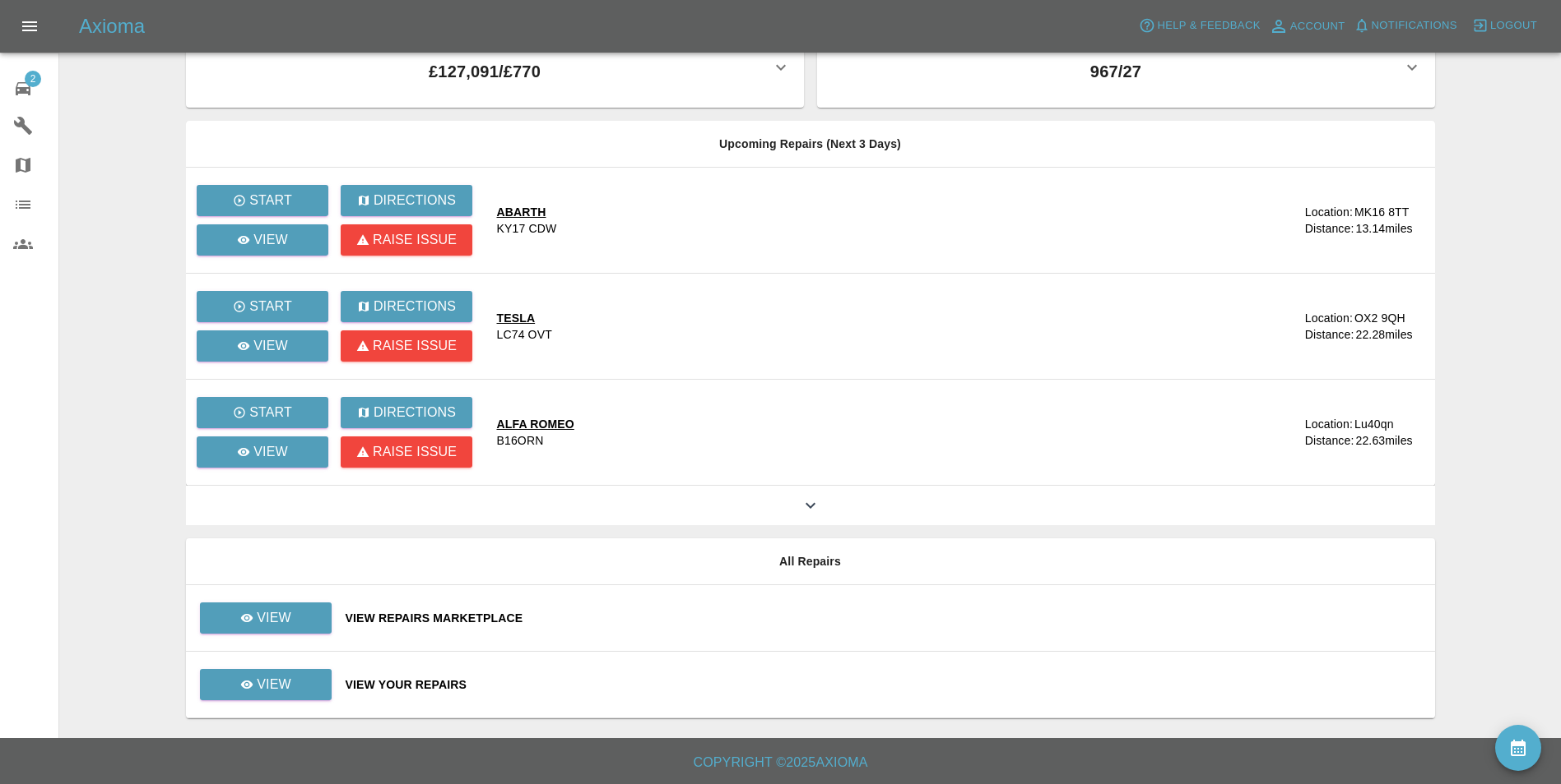
click at [439, 685] on div "View Your Repairs" at bounding box center [884, 684] width 1077 height 17
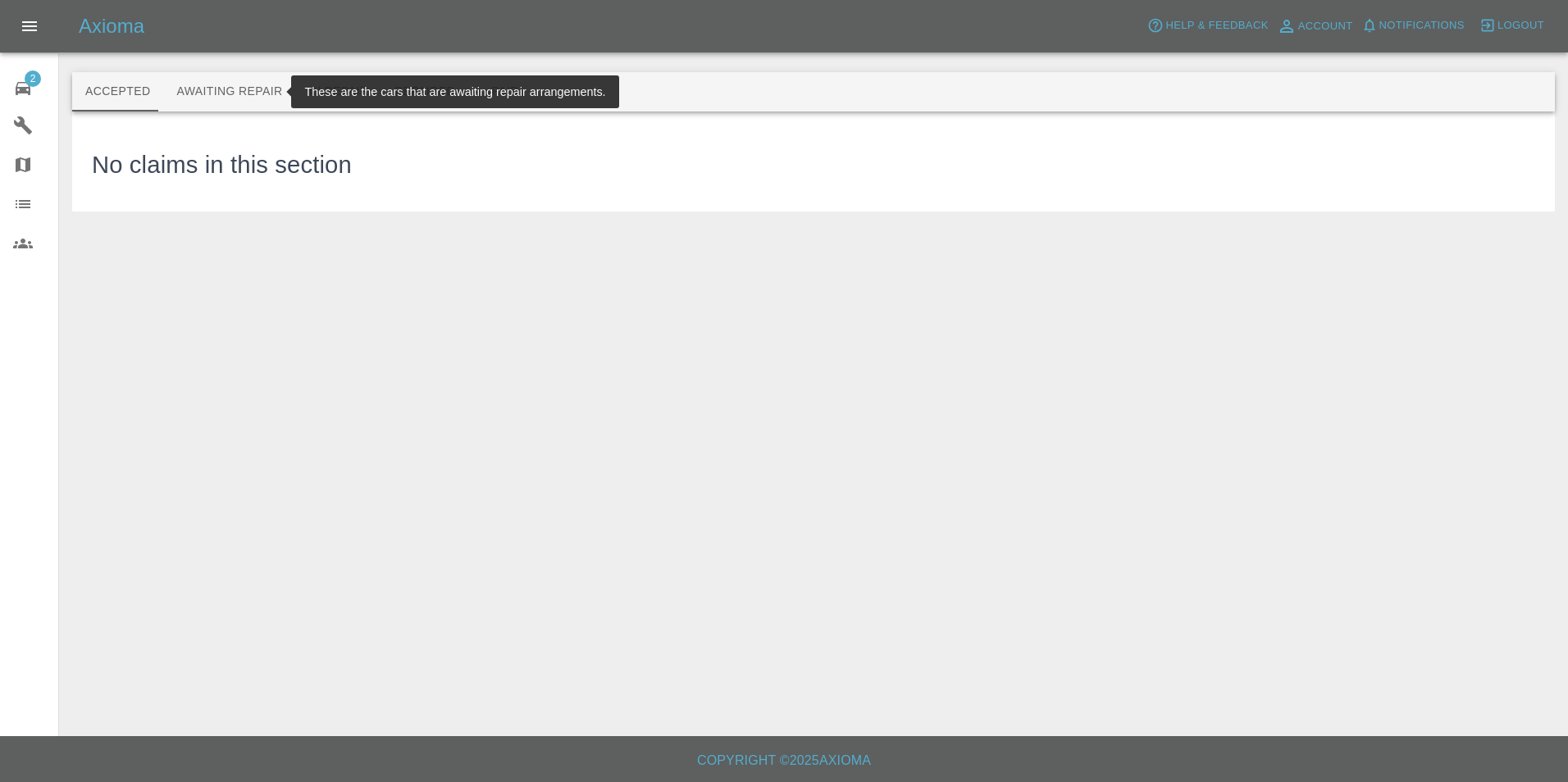
click at [220, 90] on button "Awaiting Repair" at bounding box center [229, 92] width 132 height 40
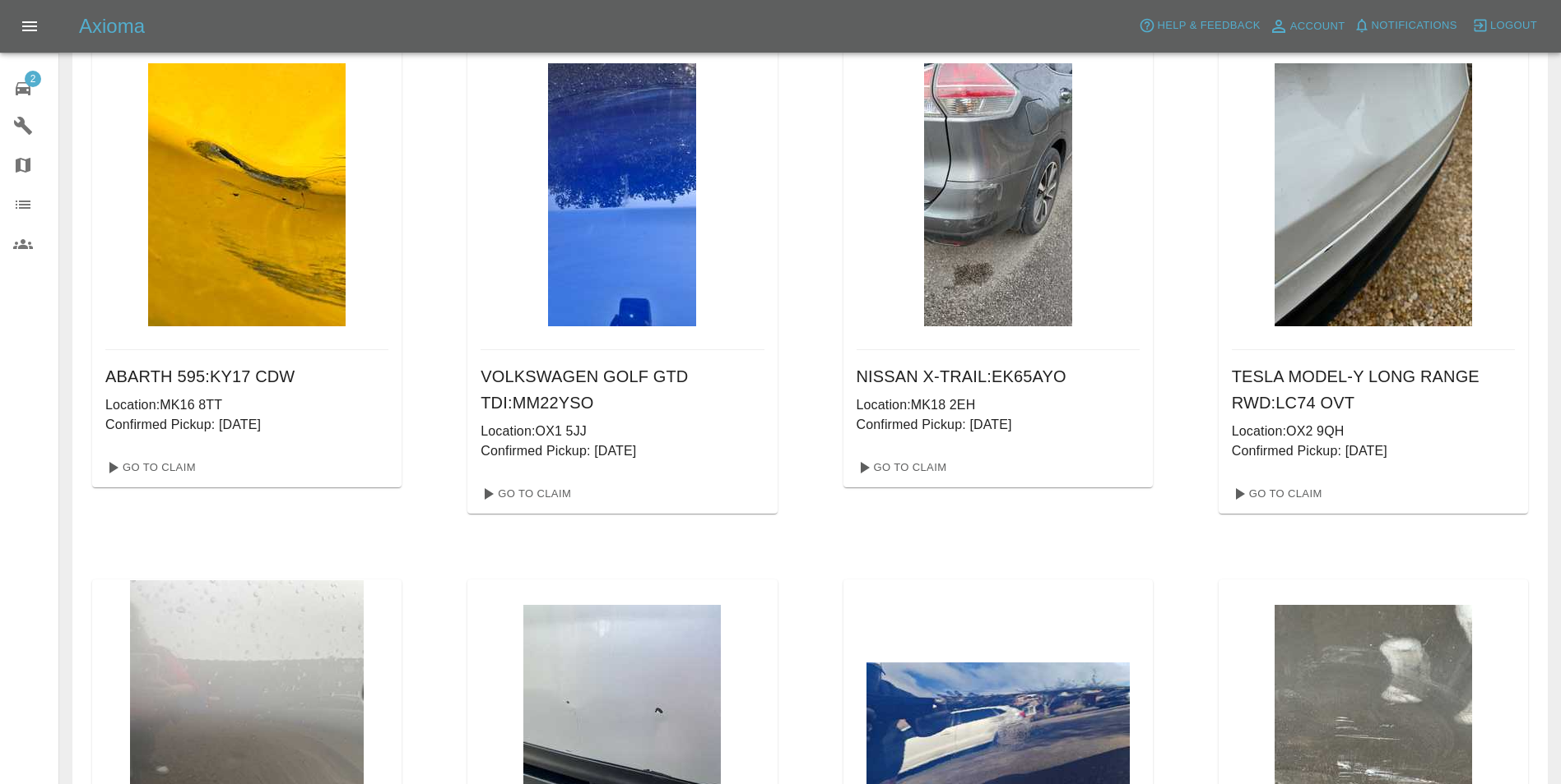
scroll to position [83, 0]
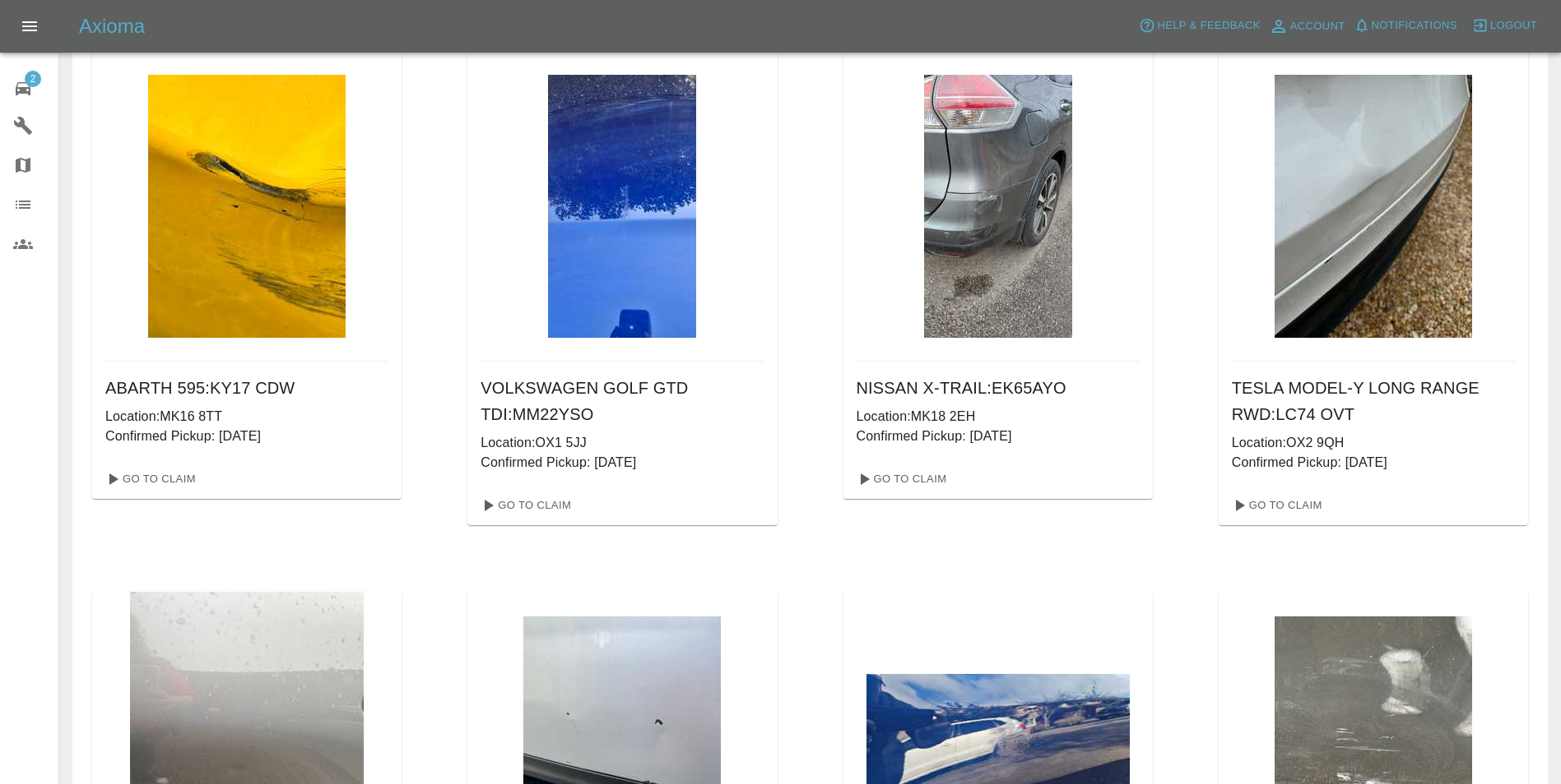
click at [304, 271] on img at bounding box center [247, 206] width 197 height 263
click at [155, 476] on link "Go To Claim" at bounding box center [150, 479] width 102 height 26
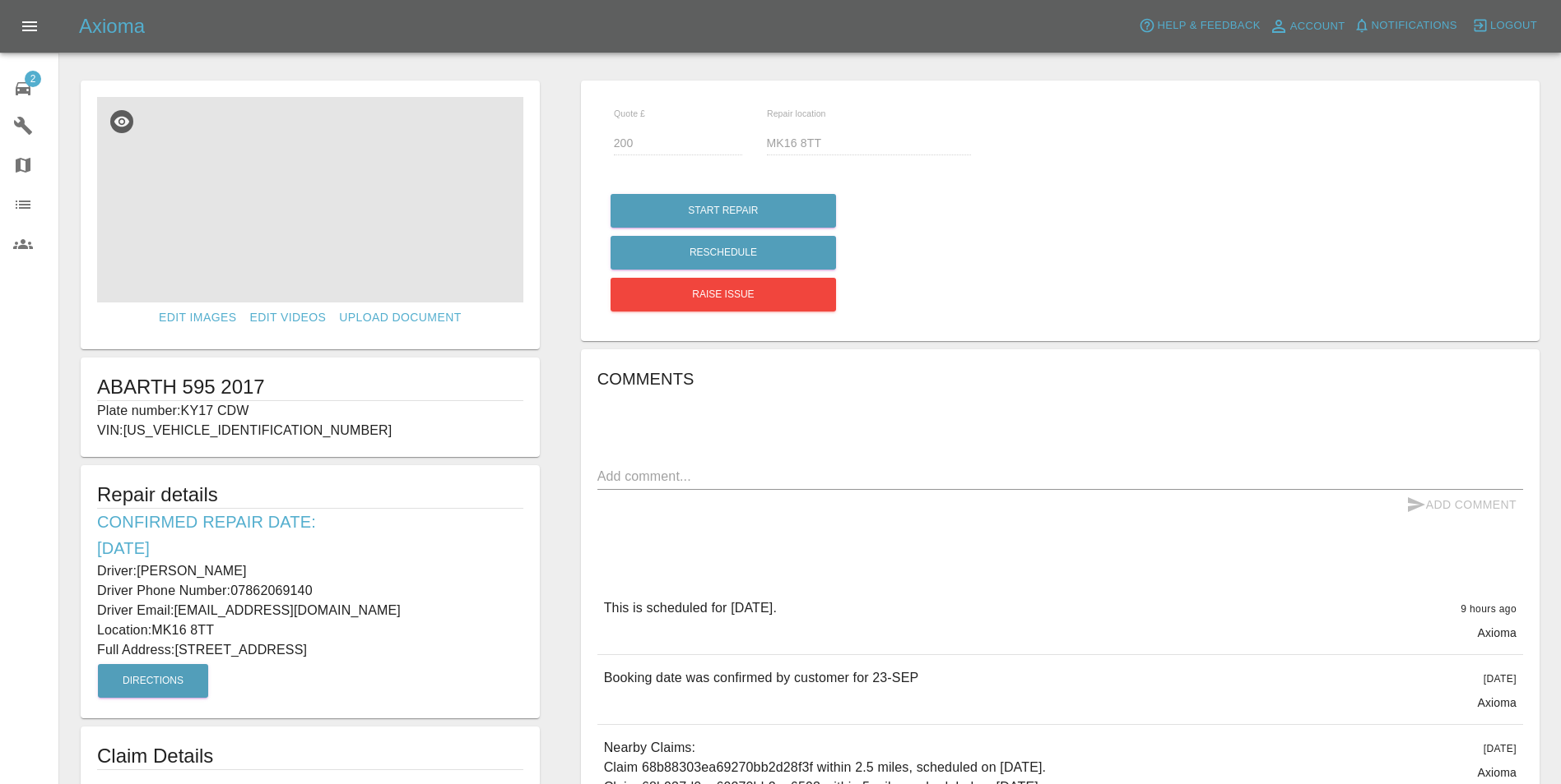
click at [363, 191] on img at bounding box center [310, 199] width 427 height 205
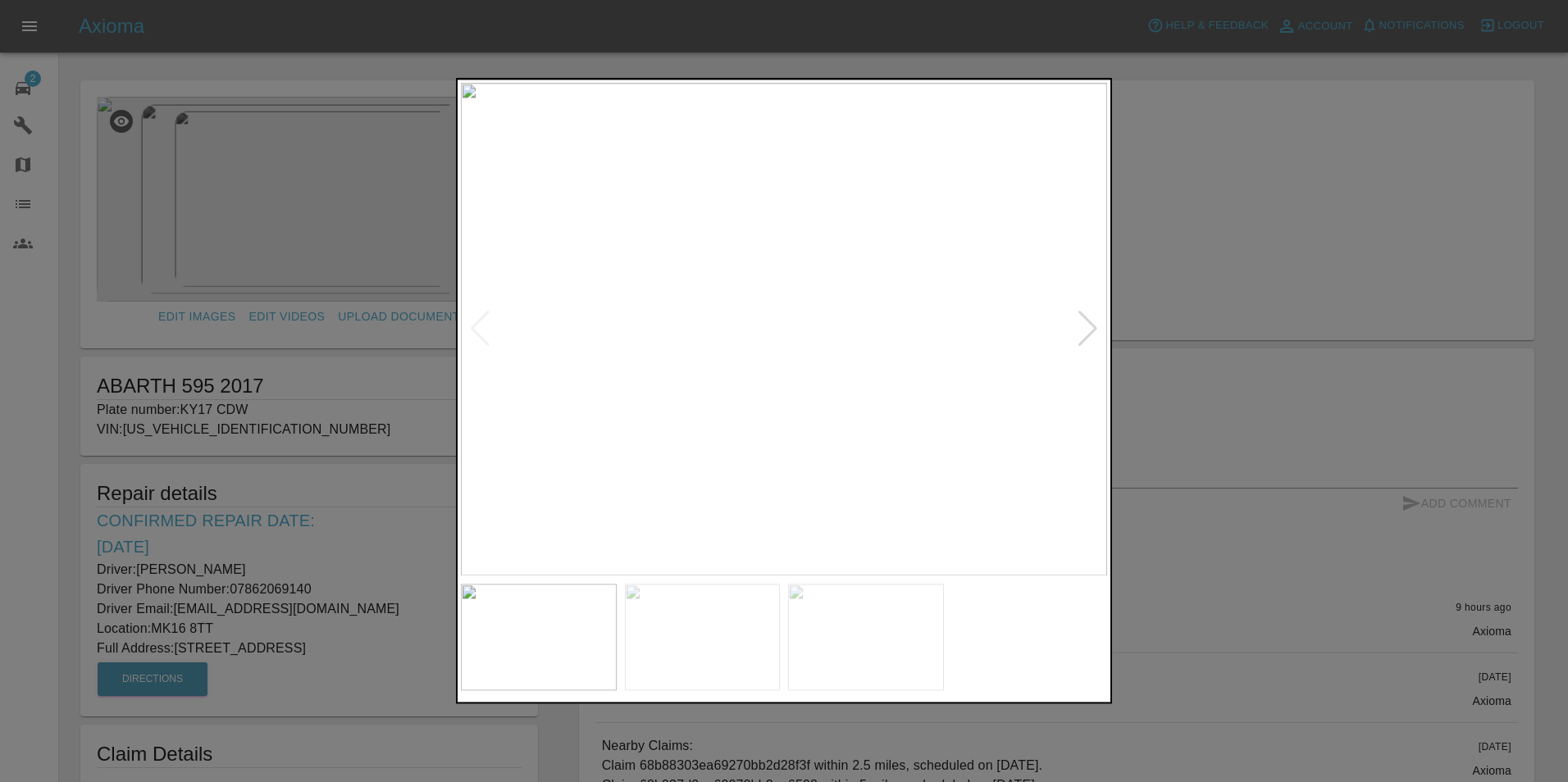
click at [1088, 324] on div at bounding box center [1088, 330] width 22 height 36
click at [1089, 324] on div at bounding box center [1088, 330] width 22 height 36
click at [1089, 324] on img at bounding box center [784, 329] width 646 height 493
click at [1269, 204] on div at bounding box center [784, 391] width 1568 height 782
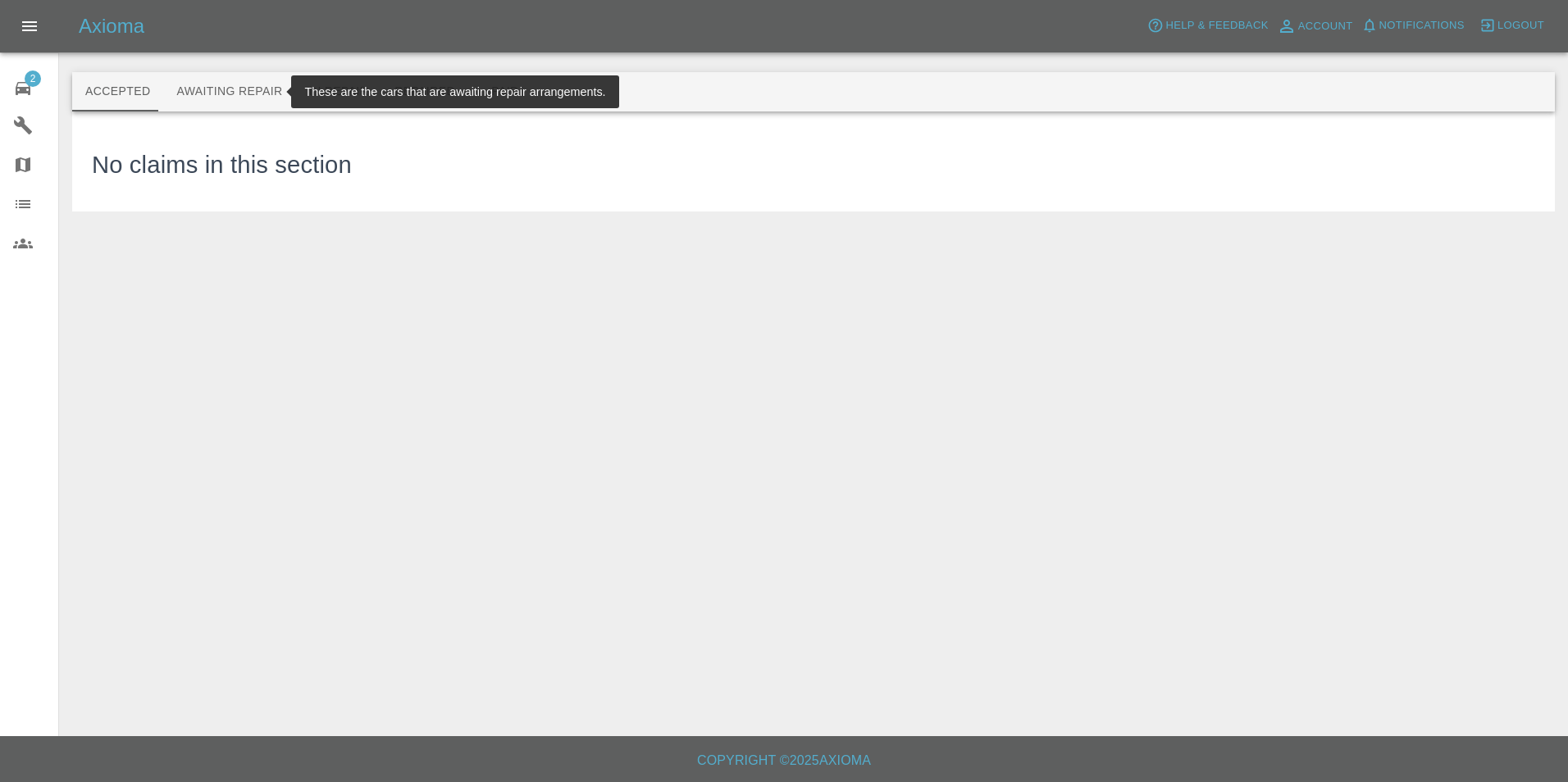
click at [202, 98] on button "Awaiting Repair" at bounding box center [229, 92] width 132 height 40
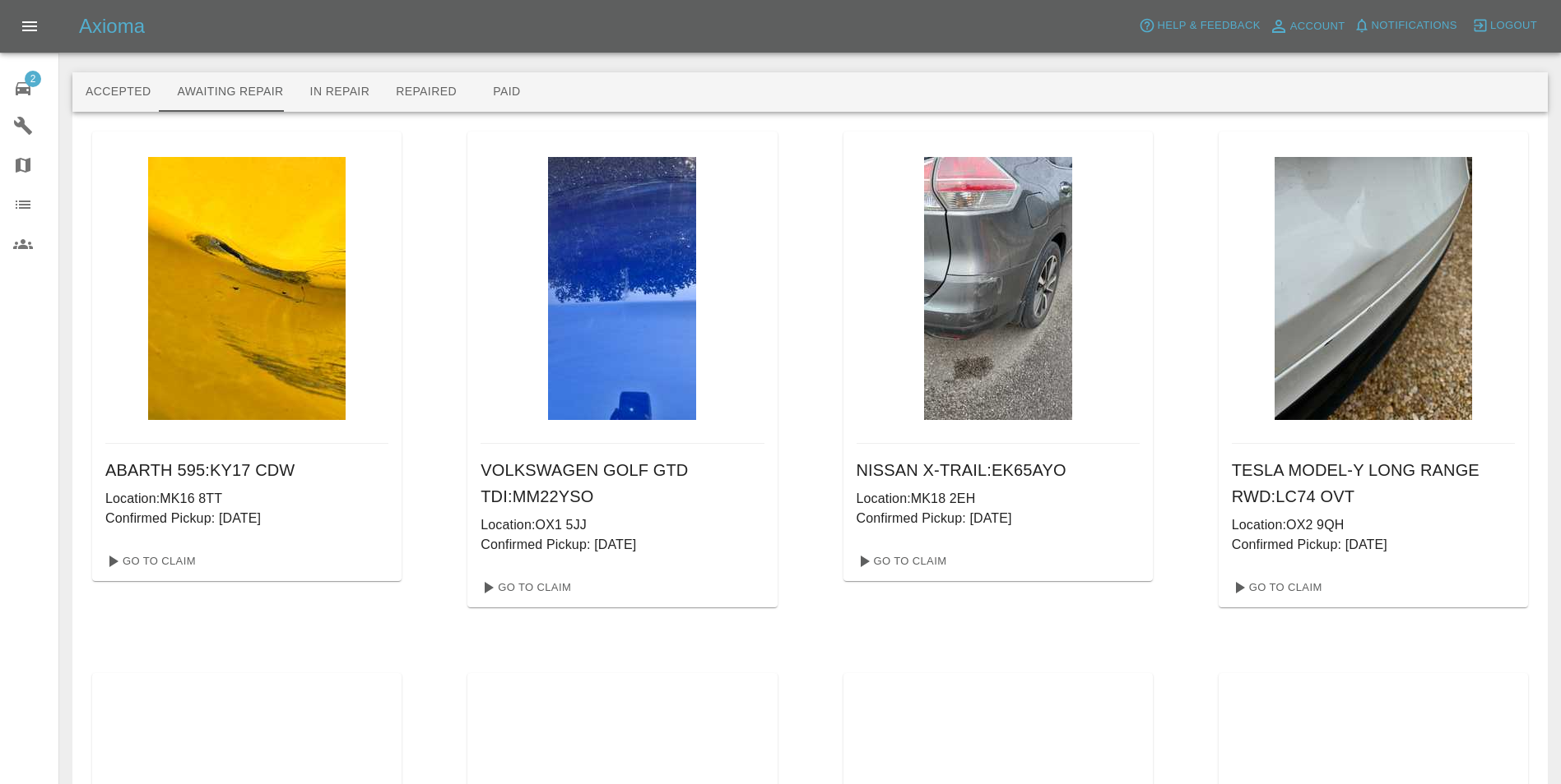
click at [624, 288] on img at bounding box center [622, 289] width 149 height 263
click at [537, 589] on link "Go To Claim" at bounding box center [524, 588] width 102 height 26
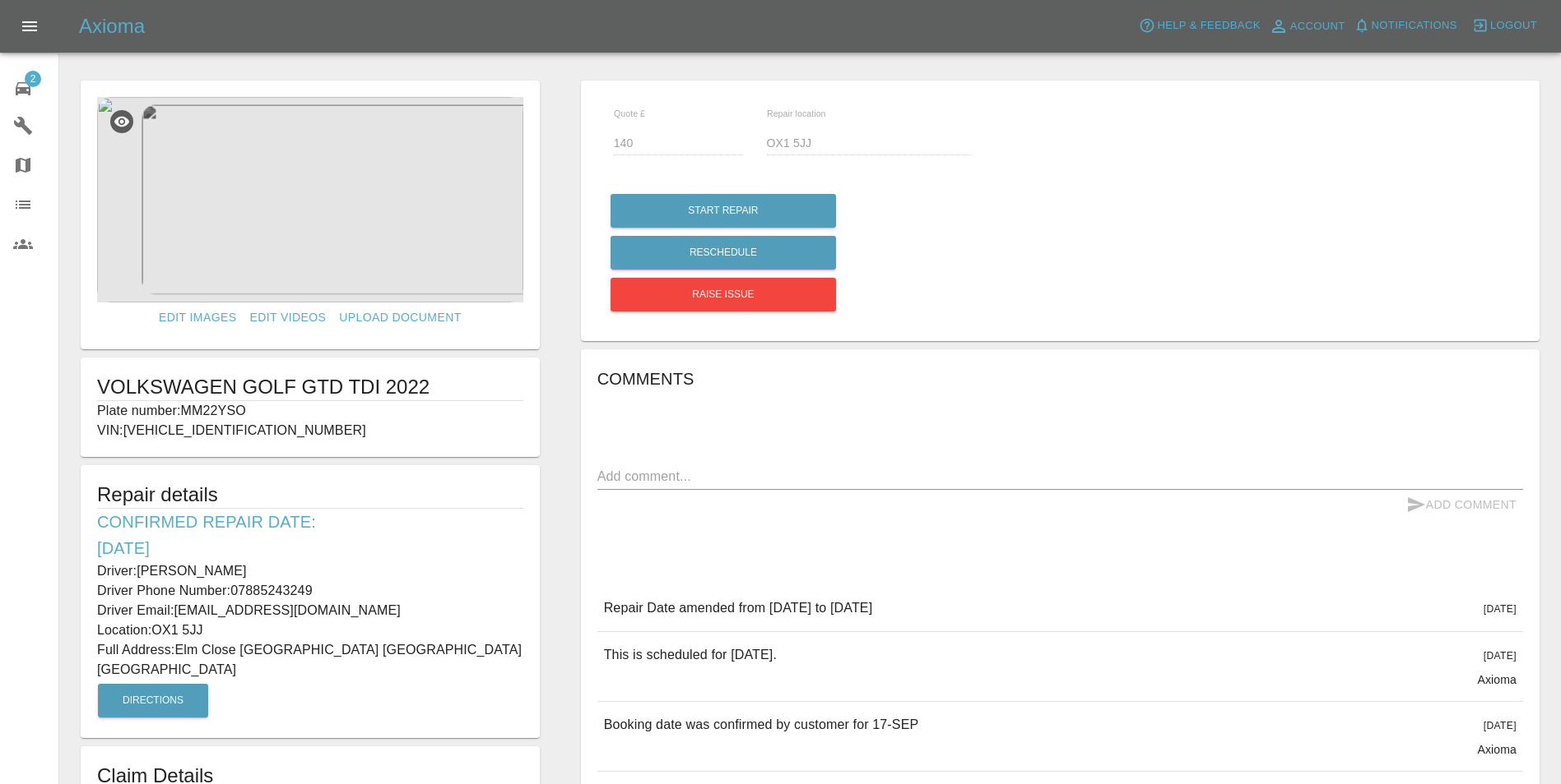
click at [349, 188] on img at bounding box center [310, 199] width 427 height 205
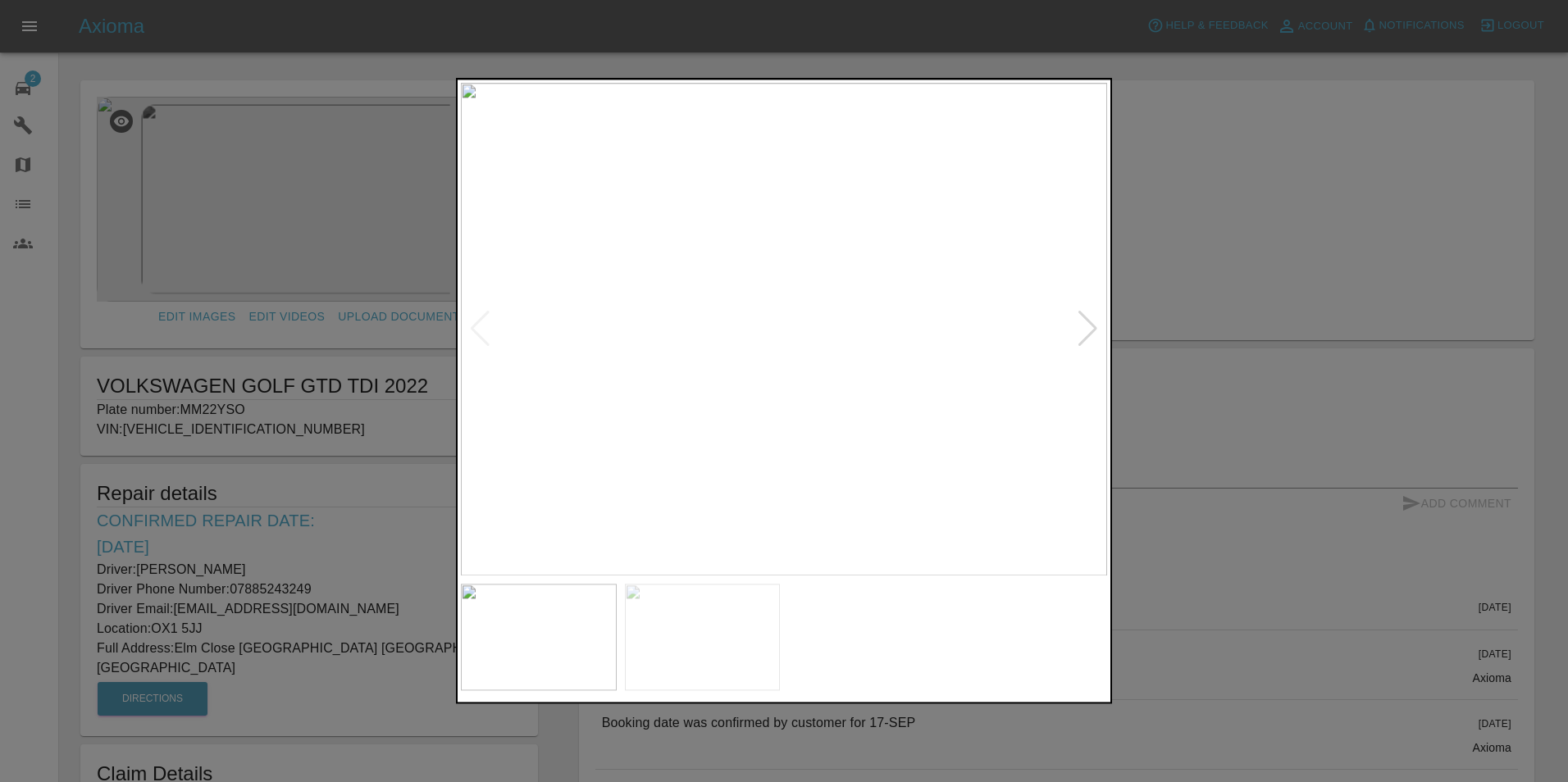
click at [1092, 326] on div at bounding box center [1088, 330] width 22 height 36
click at [1153, 229] on div at bounding box center [784, 391] width 1568 height 782
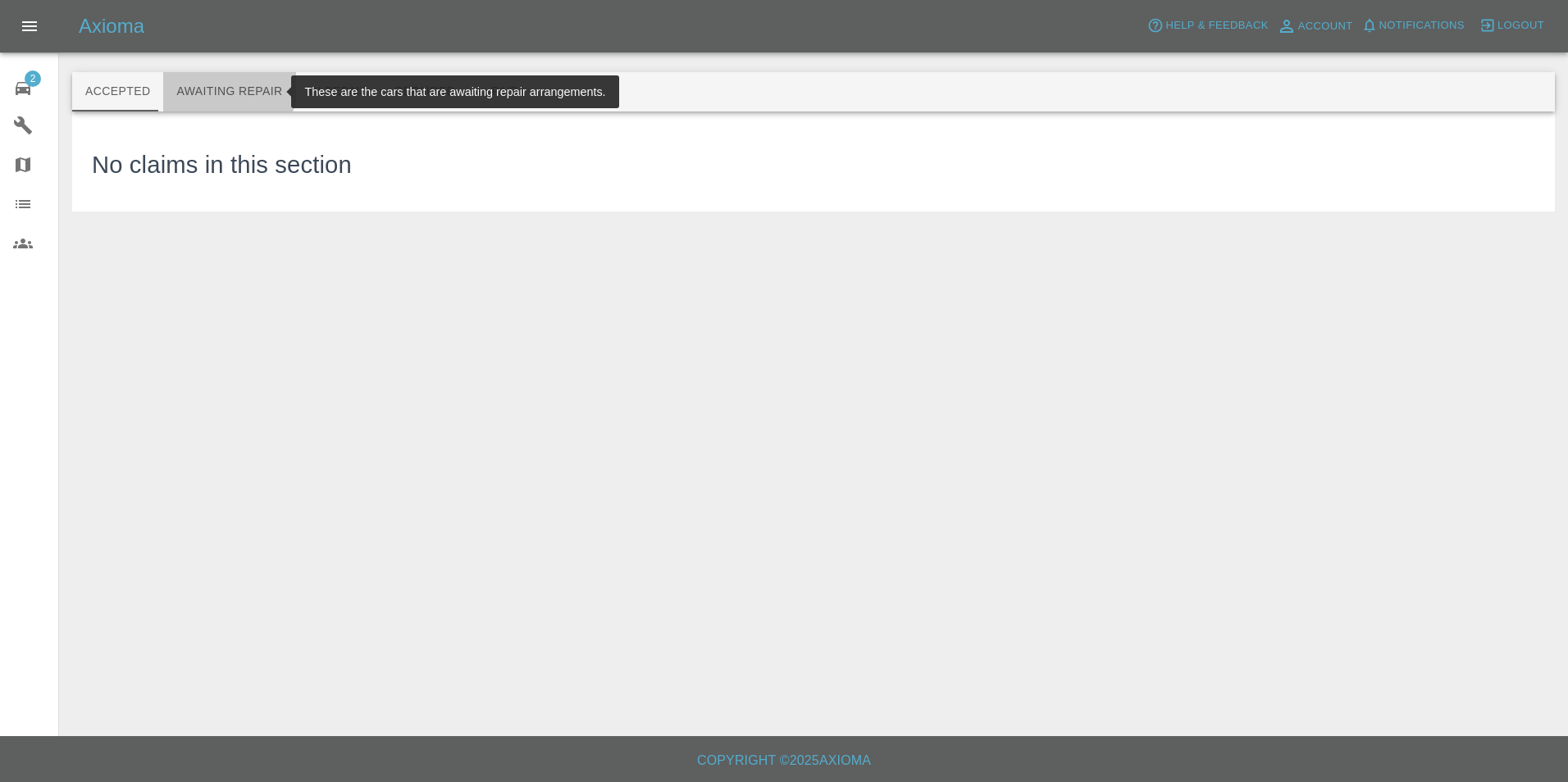
click at [223, 83] on button "Awaiting Repair" at bounding box center [229, 92] width 132 height 40
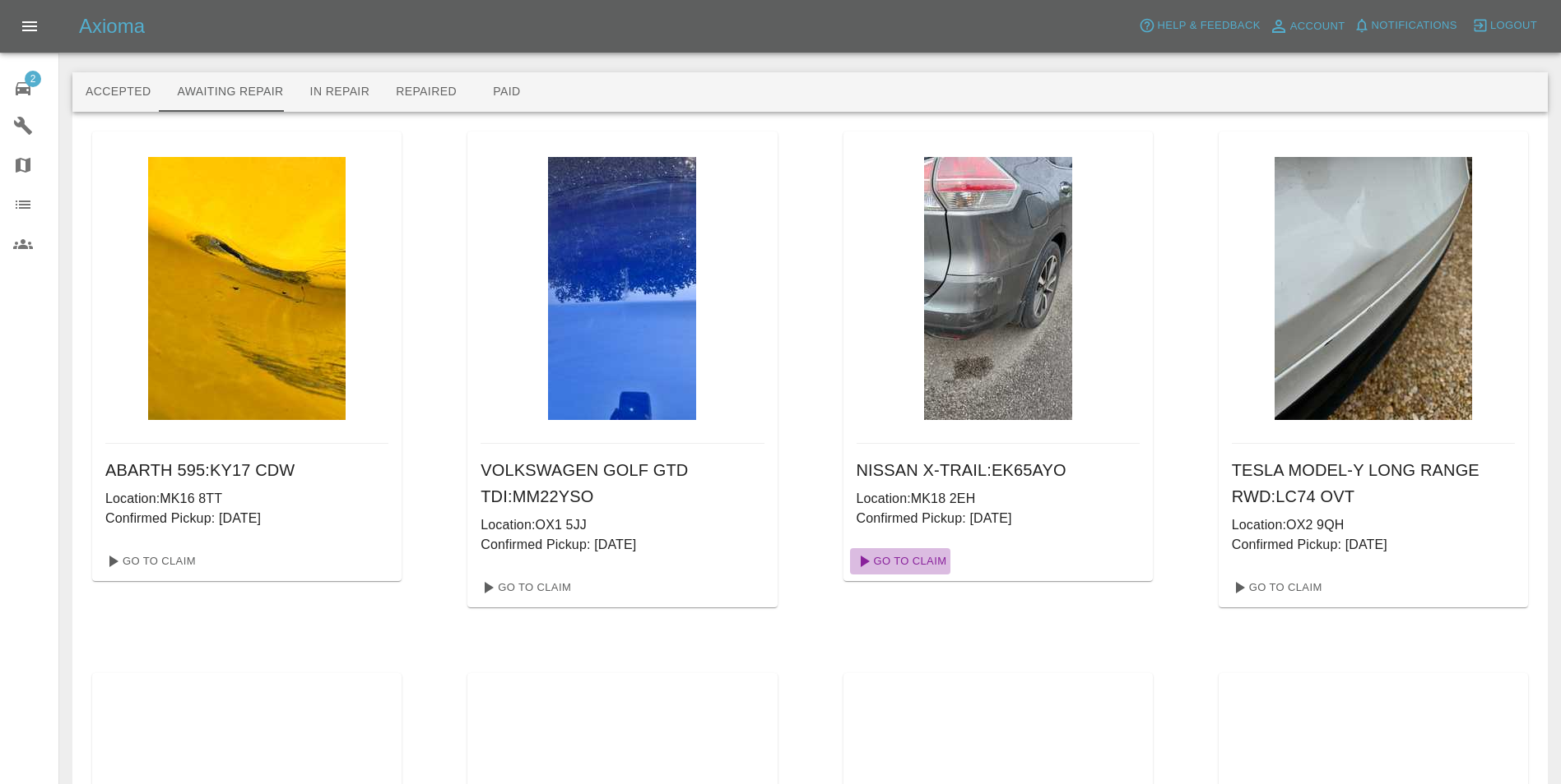
click at [914, 563] on link "Go To Claim" at bounding box center [901, 562] width 102 height 26
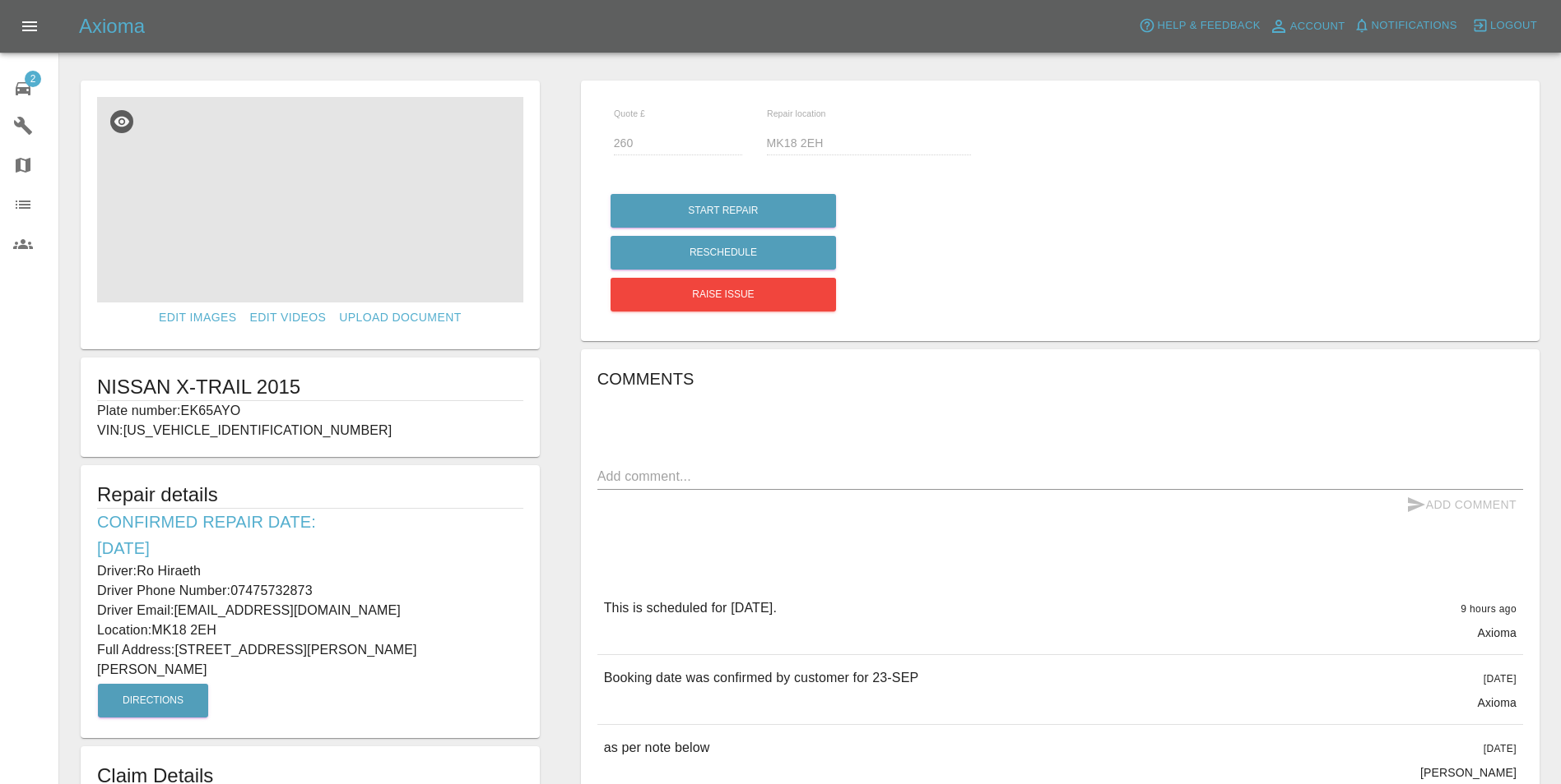
click at [315, 200] on img at bounding box center [310, 199] width 427 height 205
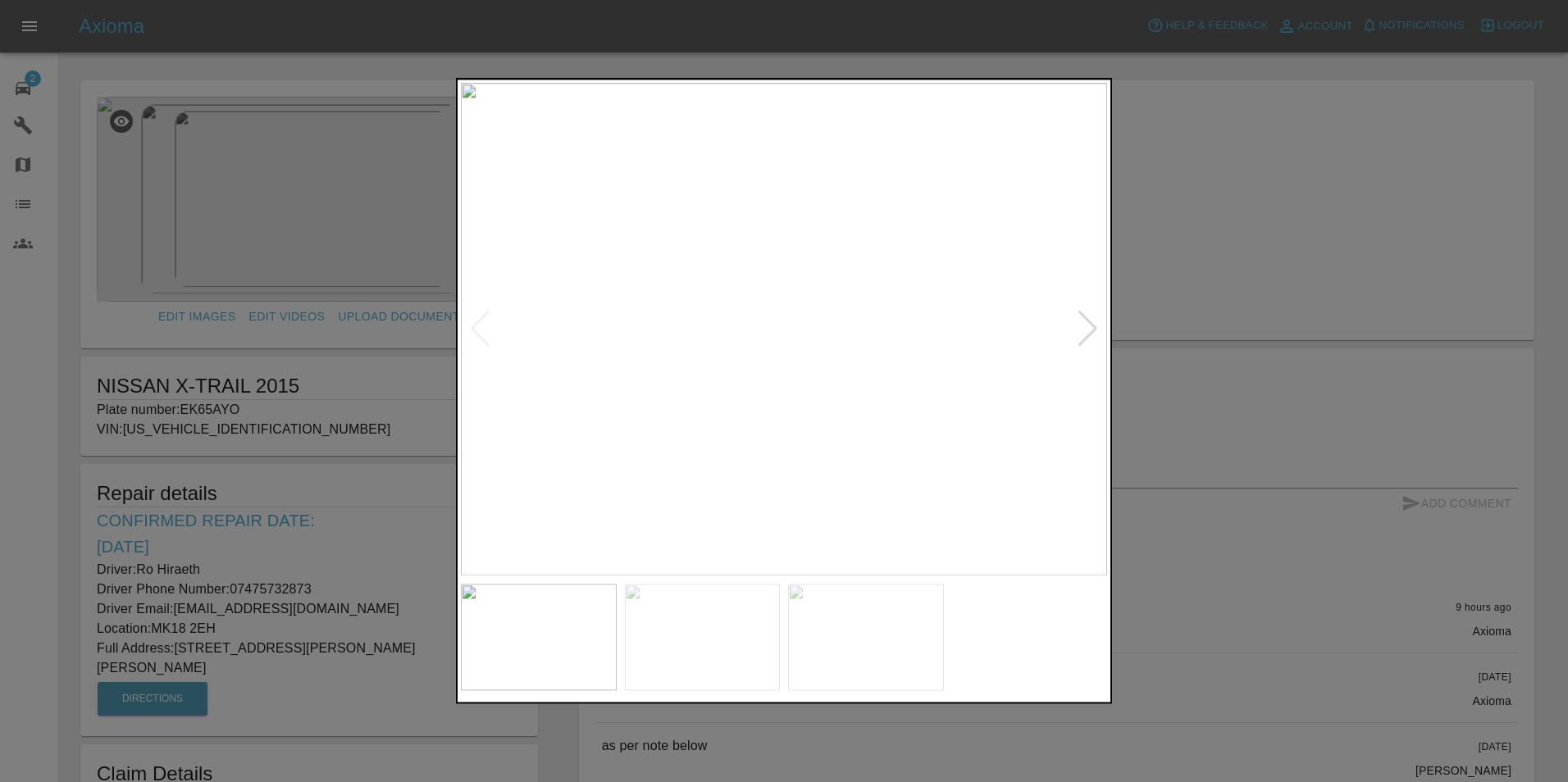
click at [1087, 326] on div at bounding box center [1088, 330] width 22 height 36
click at [1087, 326] on img at bounding box center [784, 329] width 646 height 493
click at [1214, 255] on div at bounding box center [784, 391] width 1568 height 782
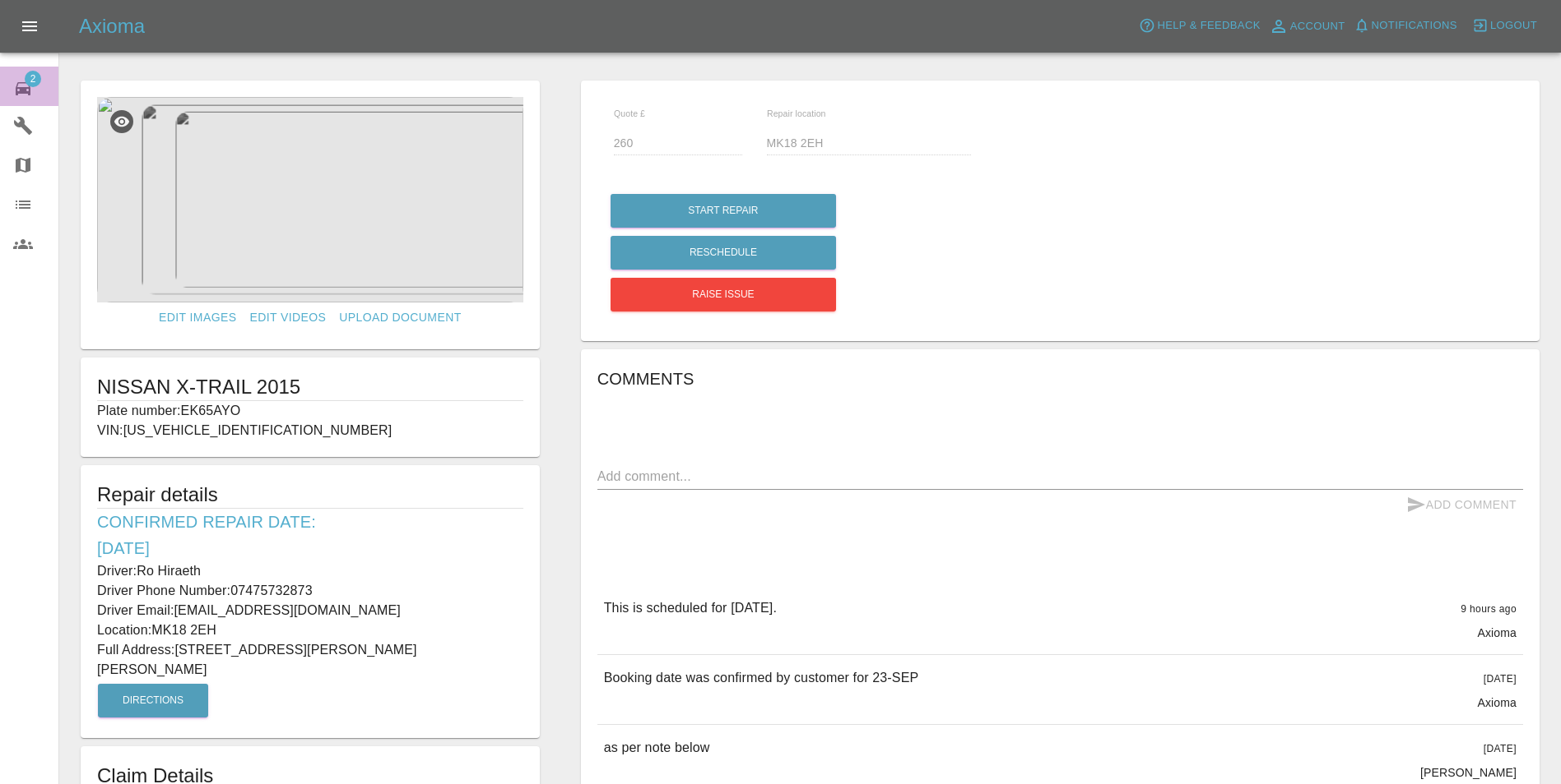
click at [31, 85] on span "2" at bounding box center [33, 79] width 17 height 17
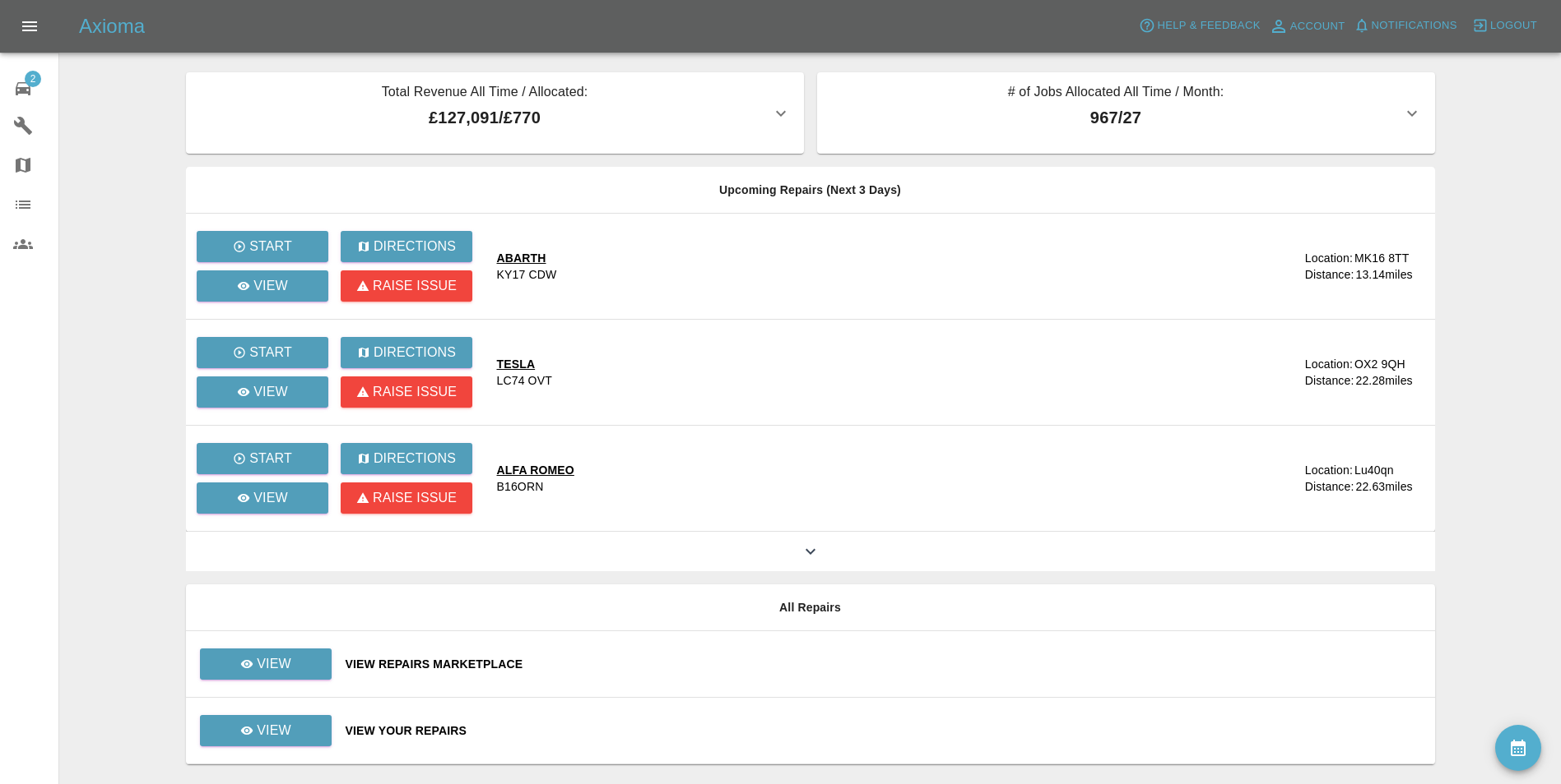
click at [403, 735] on div "View Your Repairs" at bounding box center [884, 731] width 1077 height 17
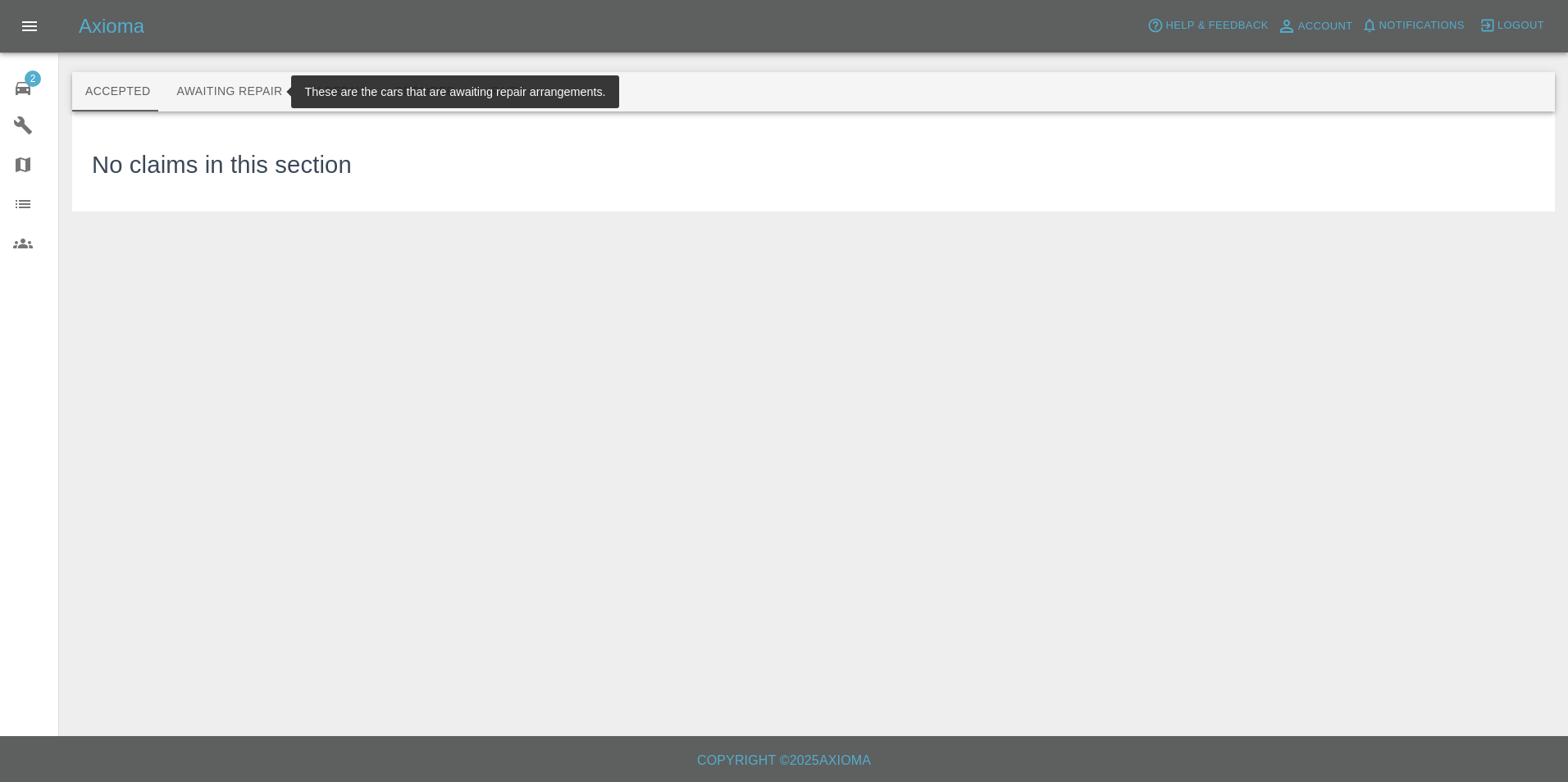
click at [219, 87] on button "Awaiting Repair" at bounding box center [229, 92] width 132 height 40
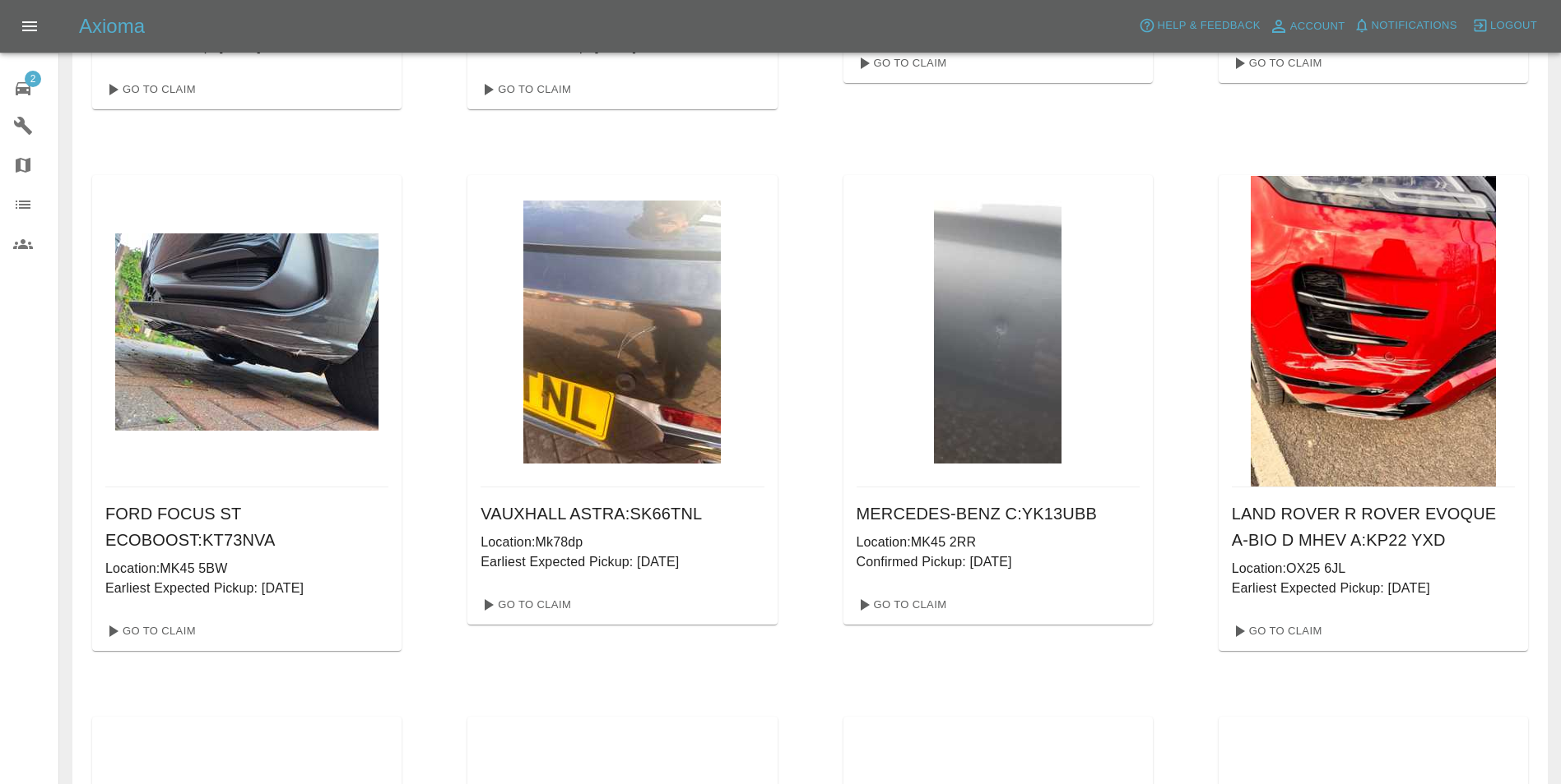
scroll to position [1069, 0]
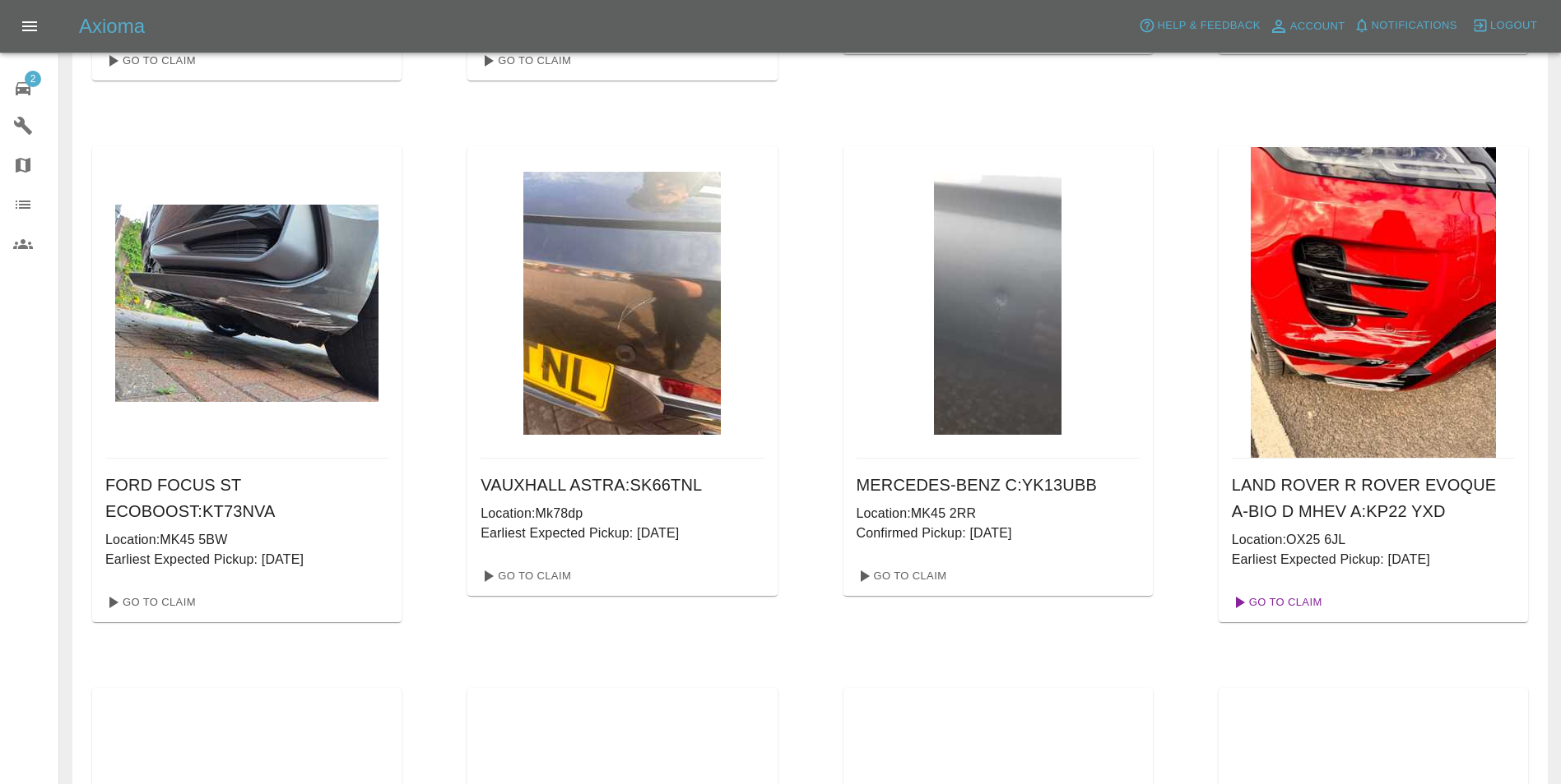
click at [1282, 597] on link "Go To Claim" at bounding box center [1276, 603] width 102 height 26
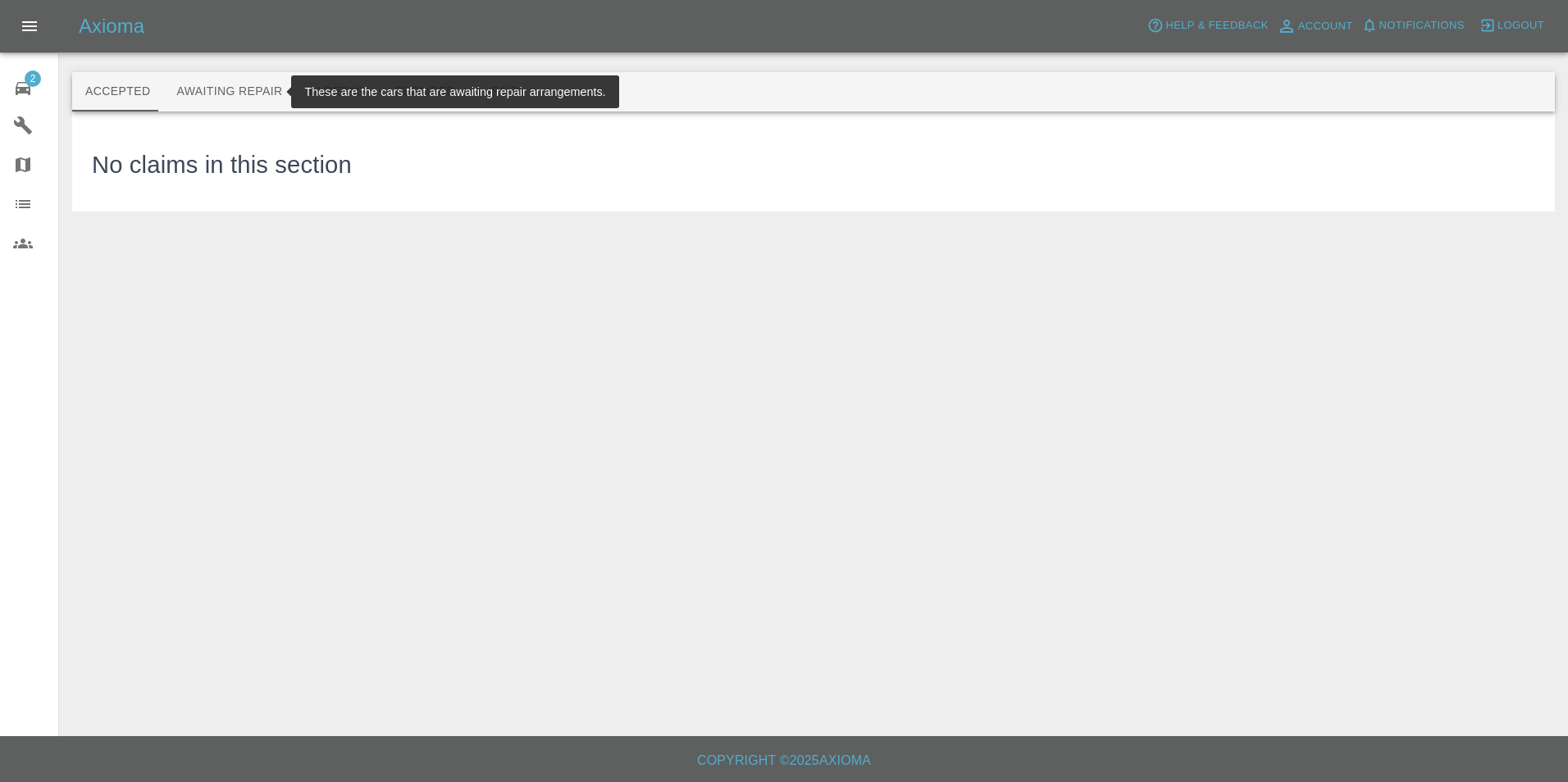
click at [243, 92] on button "Awaiting Repair" at bounding box center [229, 92] width 132 height 40
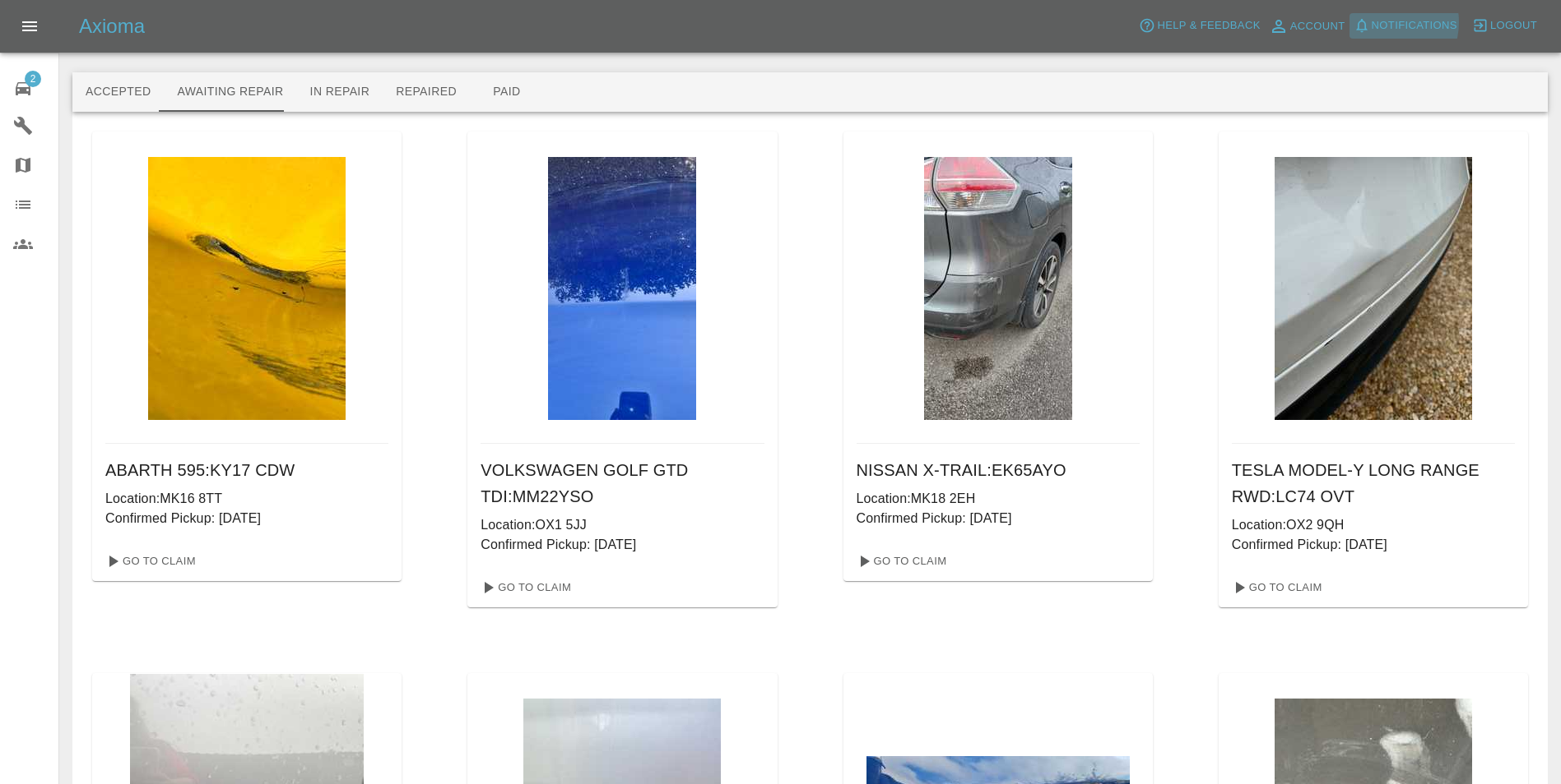
click at [1393, 22] on span "Notifications" at bounding box center [1414, 26] width 86 height 19
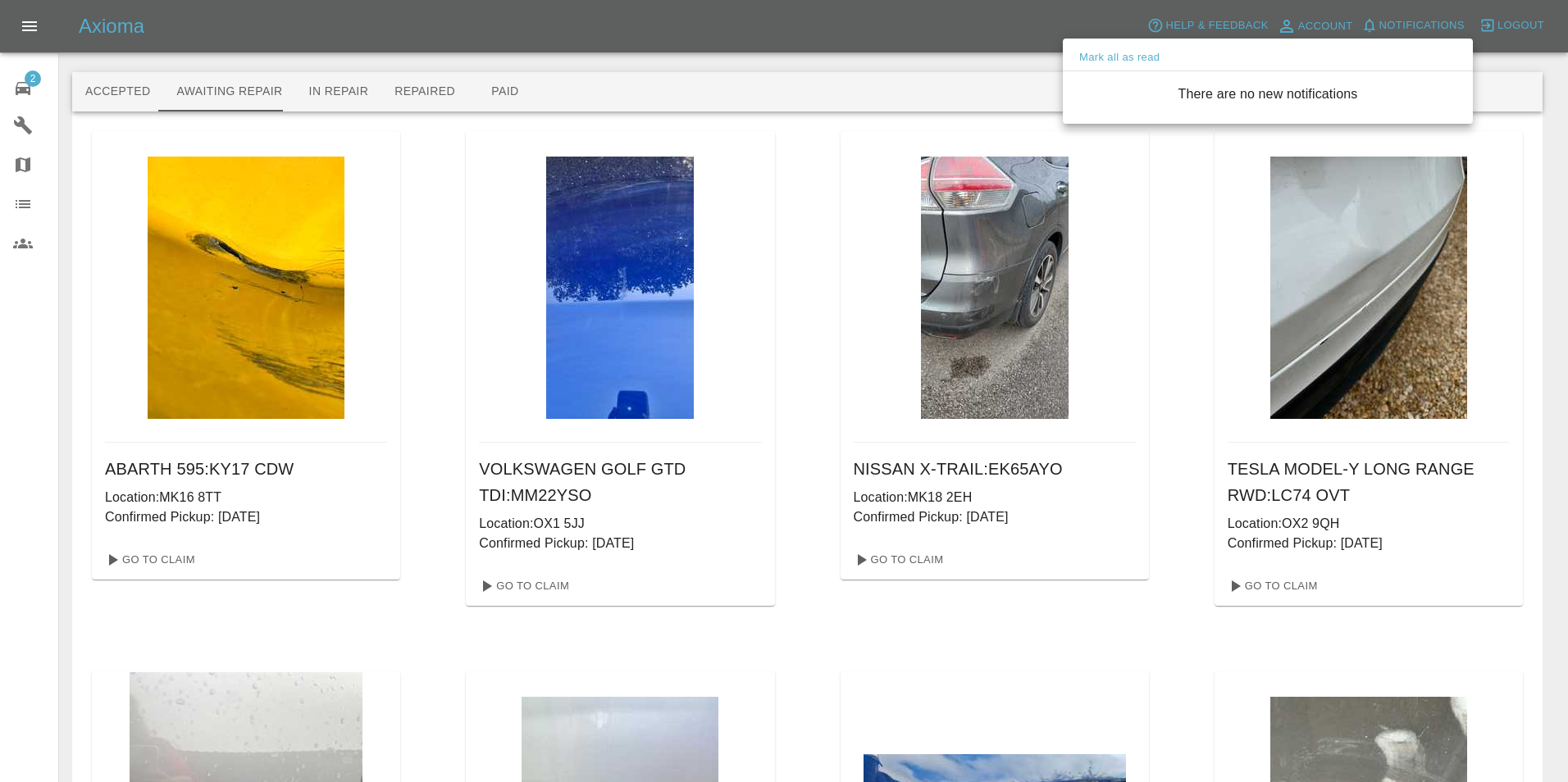
click at [874, 58] on div at bounding box center [784, 391] width 1568 height 782
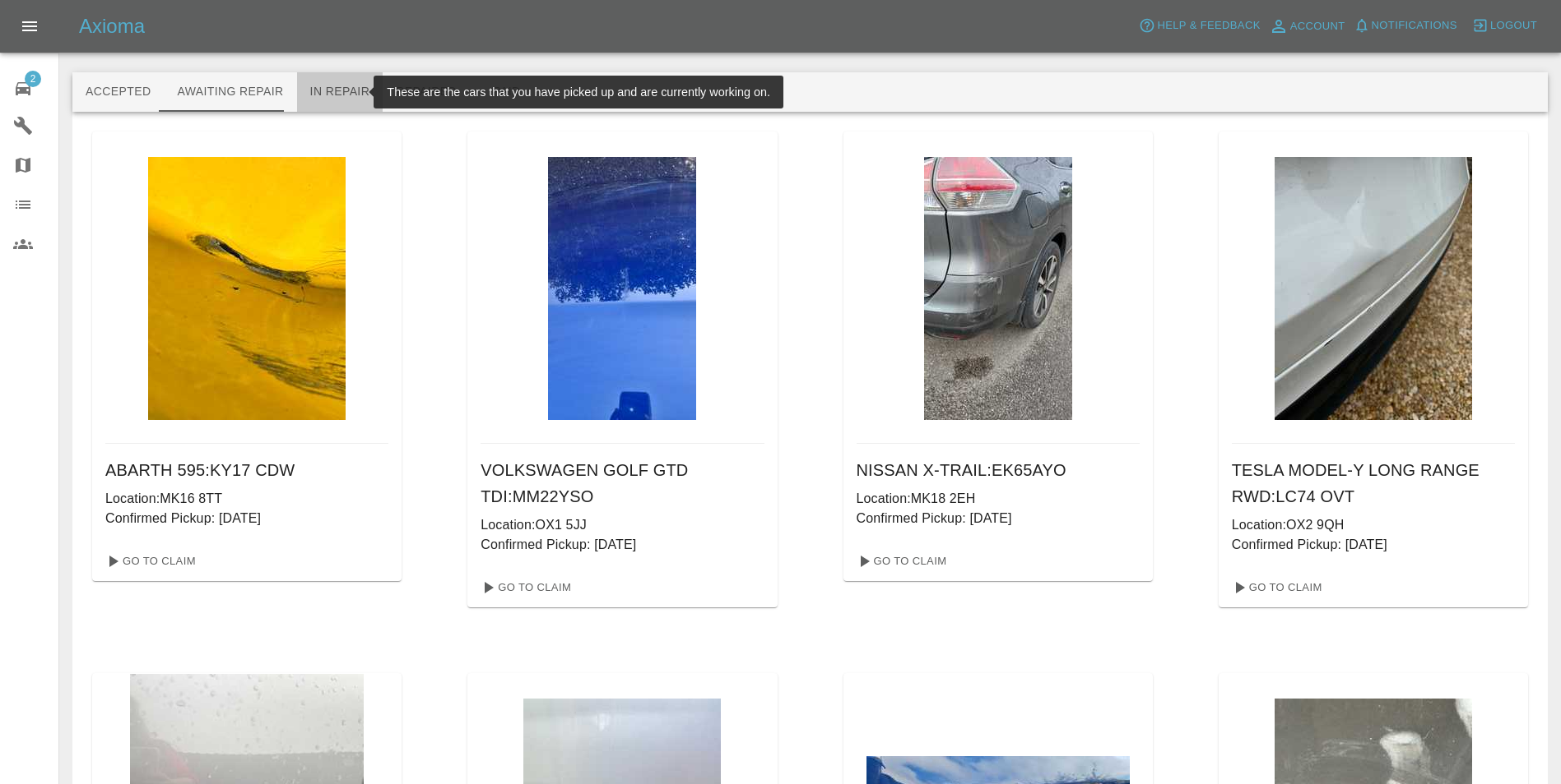
click at [342, 95] on button "In Repair" at bounding box center [340, 93] width 87 height 40
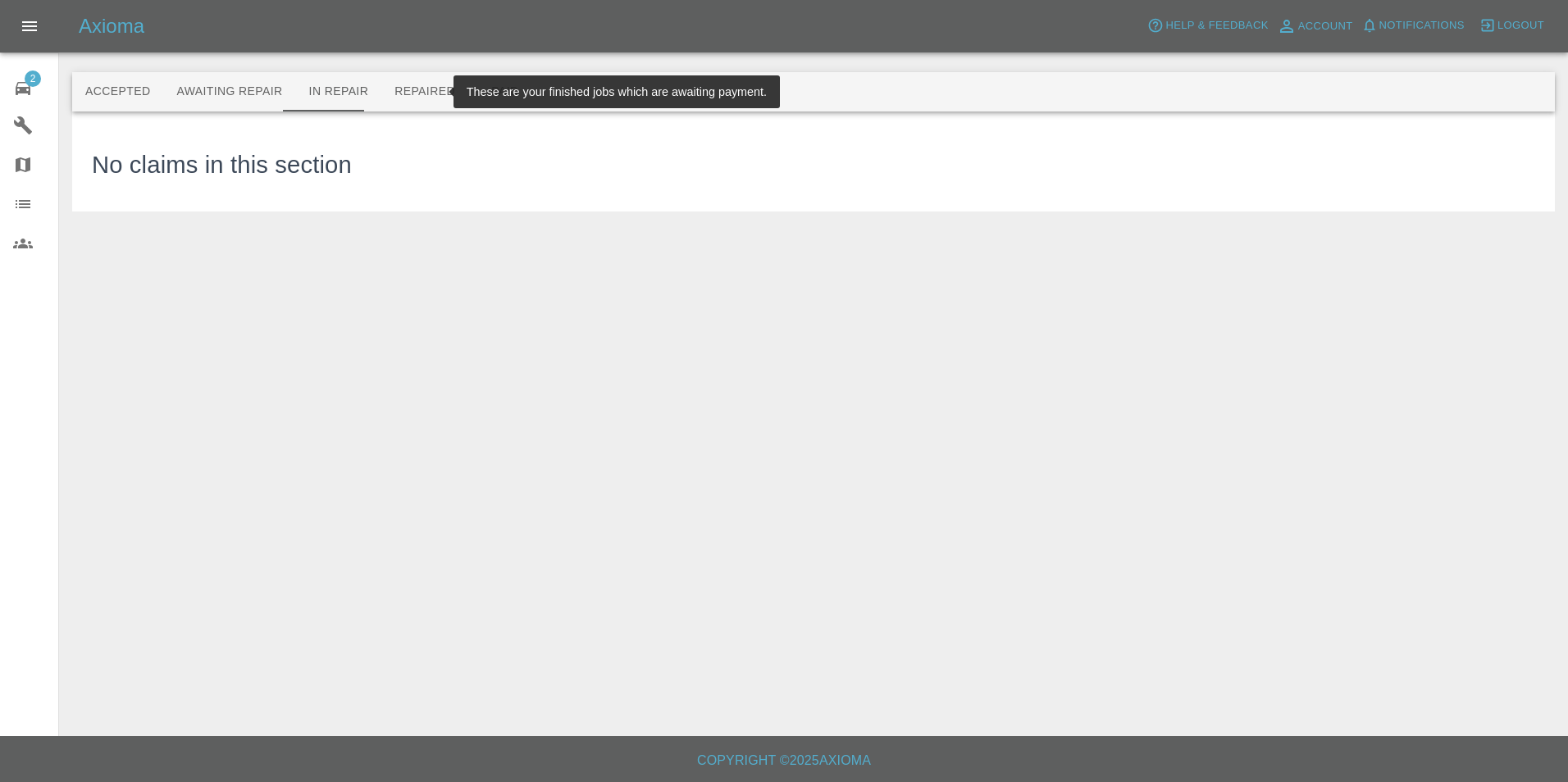
click at [420, 99] on button "Repaired" at bounding box center [424, 92] width 86 height 40
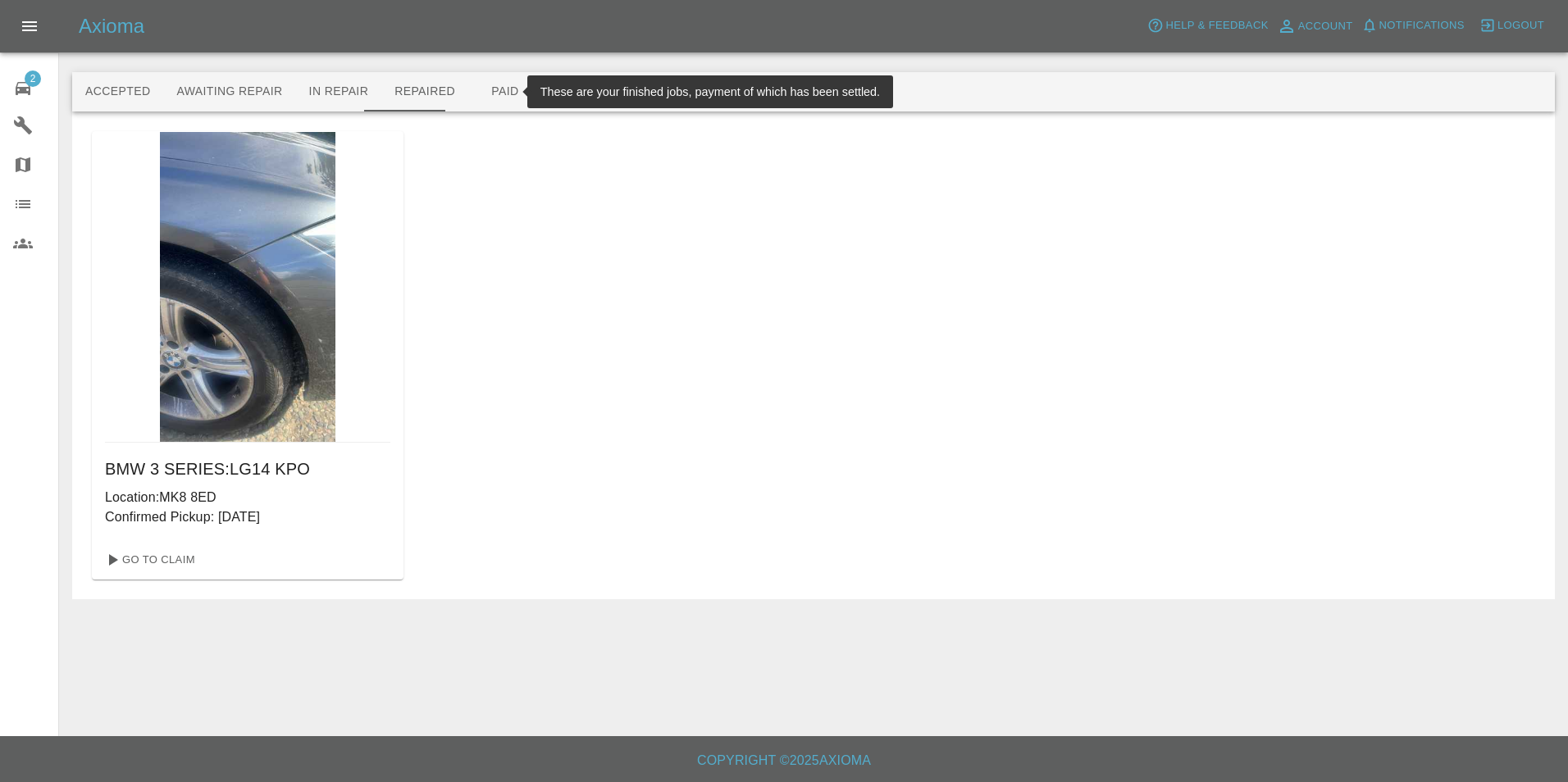
click at [489, 86] on button "Paid" at bounding box center [505, 92] width 74 height 40
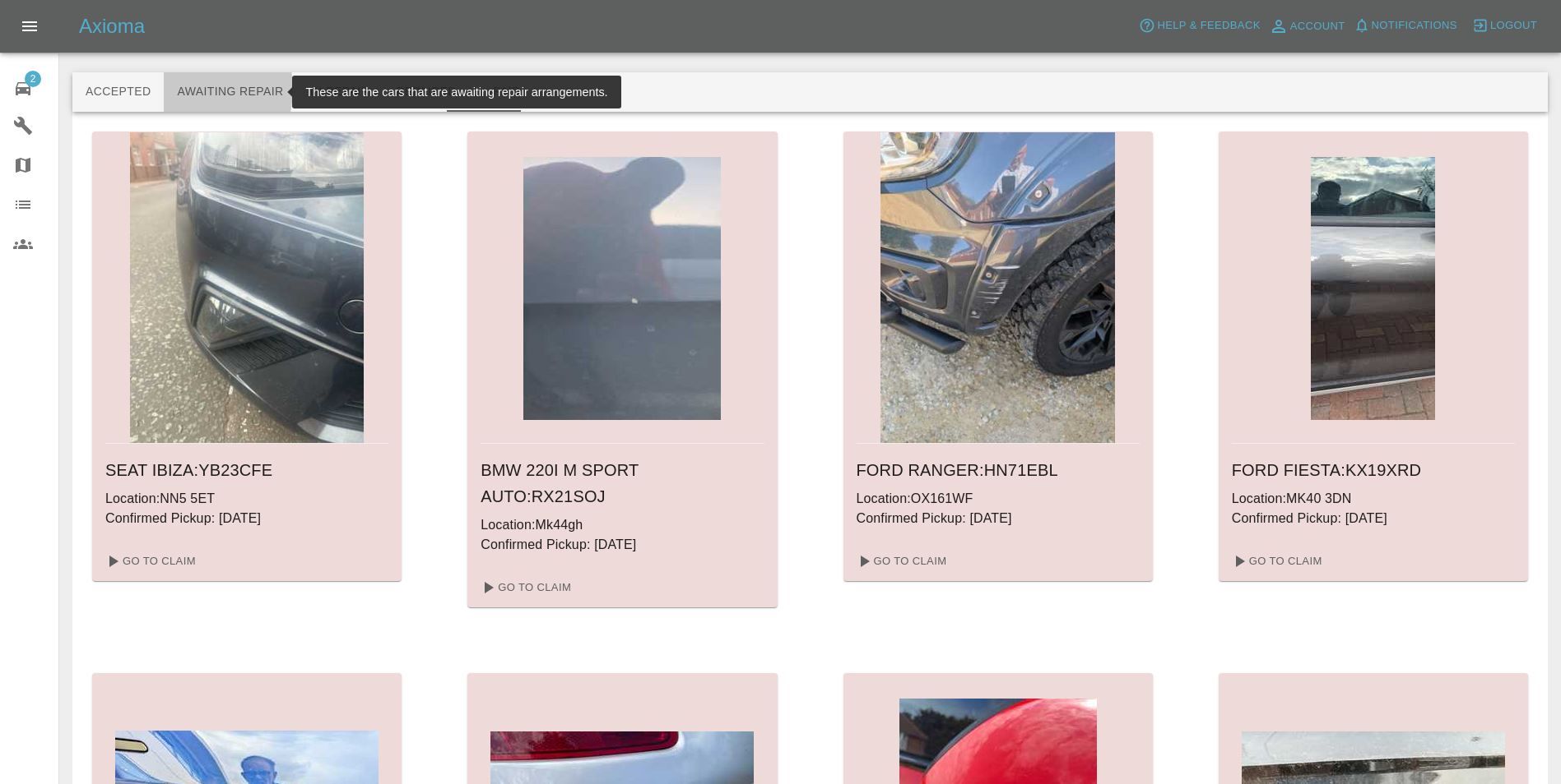
click at [180, 90] on button "Awaiting Repair" at bounding box center [229, 93] width 133 height 40
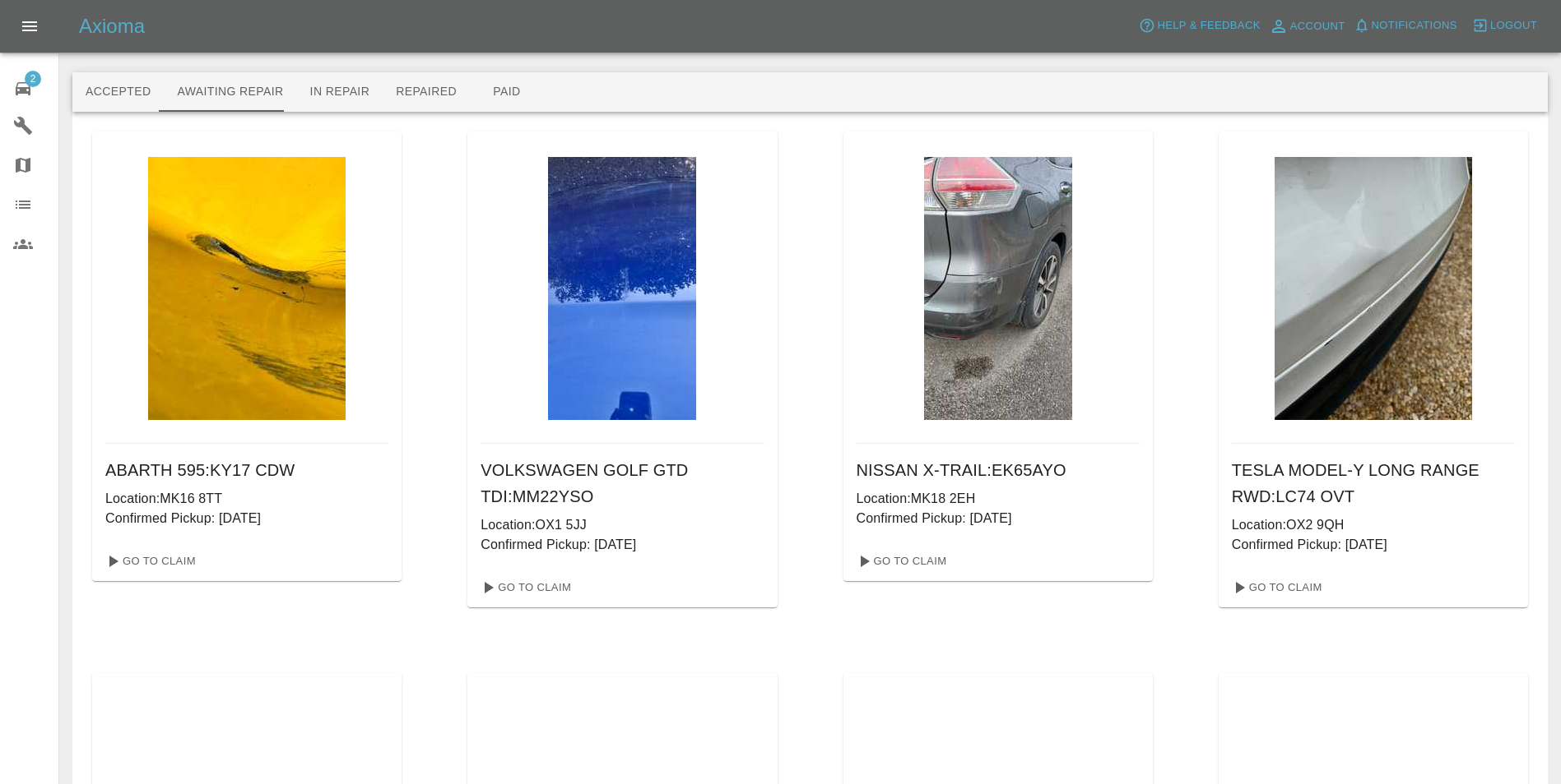
click at [1443, 17] on span "Notifications" at bounding box center [1414, 26] width 86 height 19
